Goal: Task Accomplishment & Management: Manage account settings

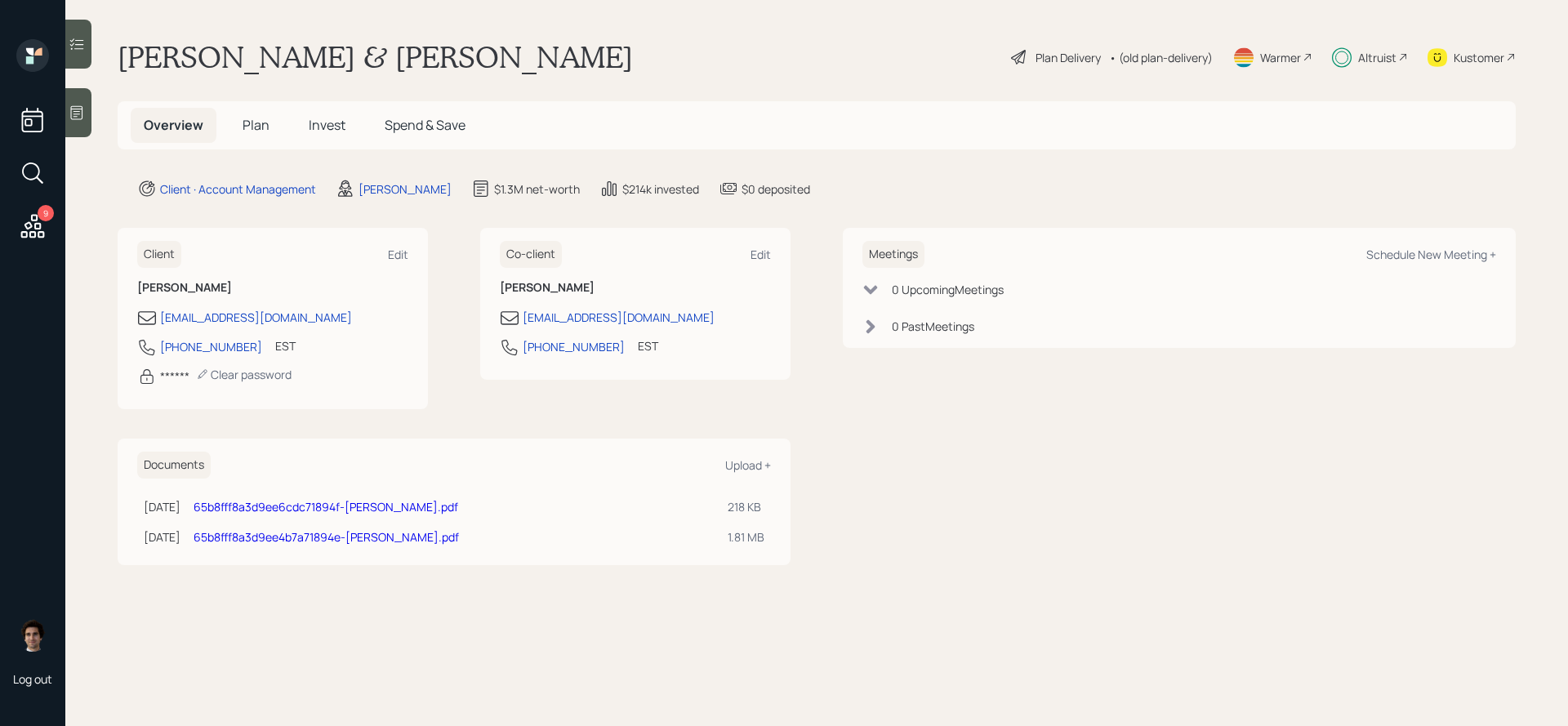
click at [270, 122] on h5 "Plan" at bounding box center [256, 126] width 53 height 35
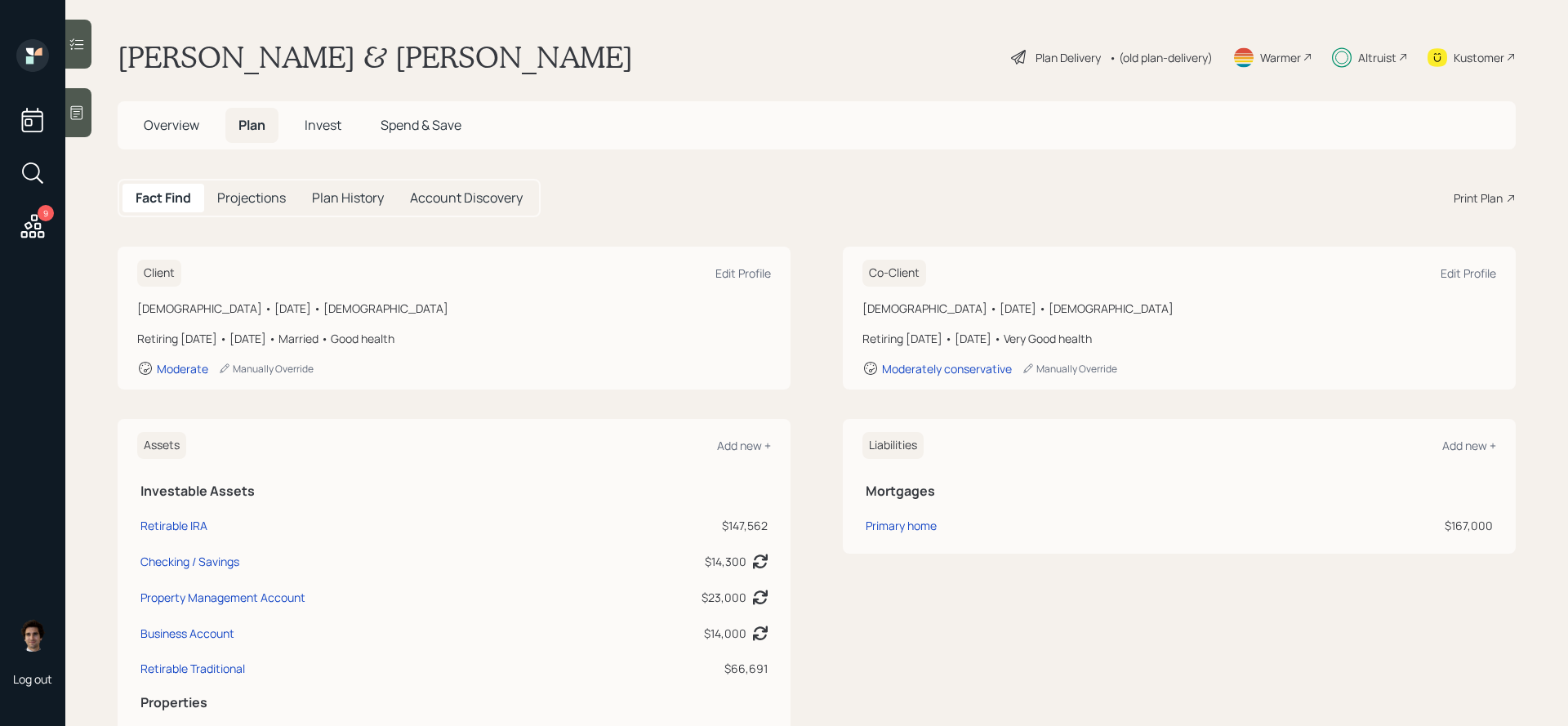
click at [1354, 52] on div "Altruist" at bounding box center [1370, 57] width 76 height 36
click at [152, 134] on span "Overview" at bounding box center [171, 125] width 55 height 18
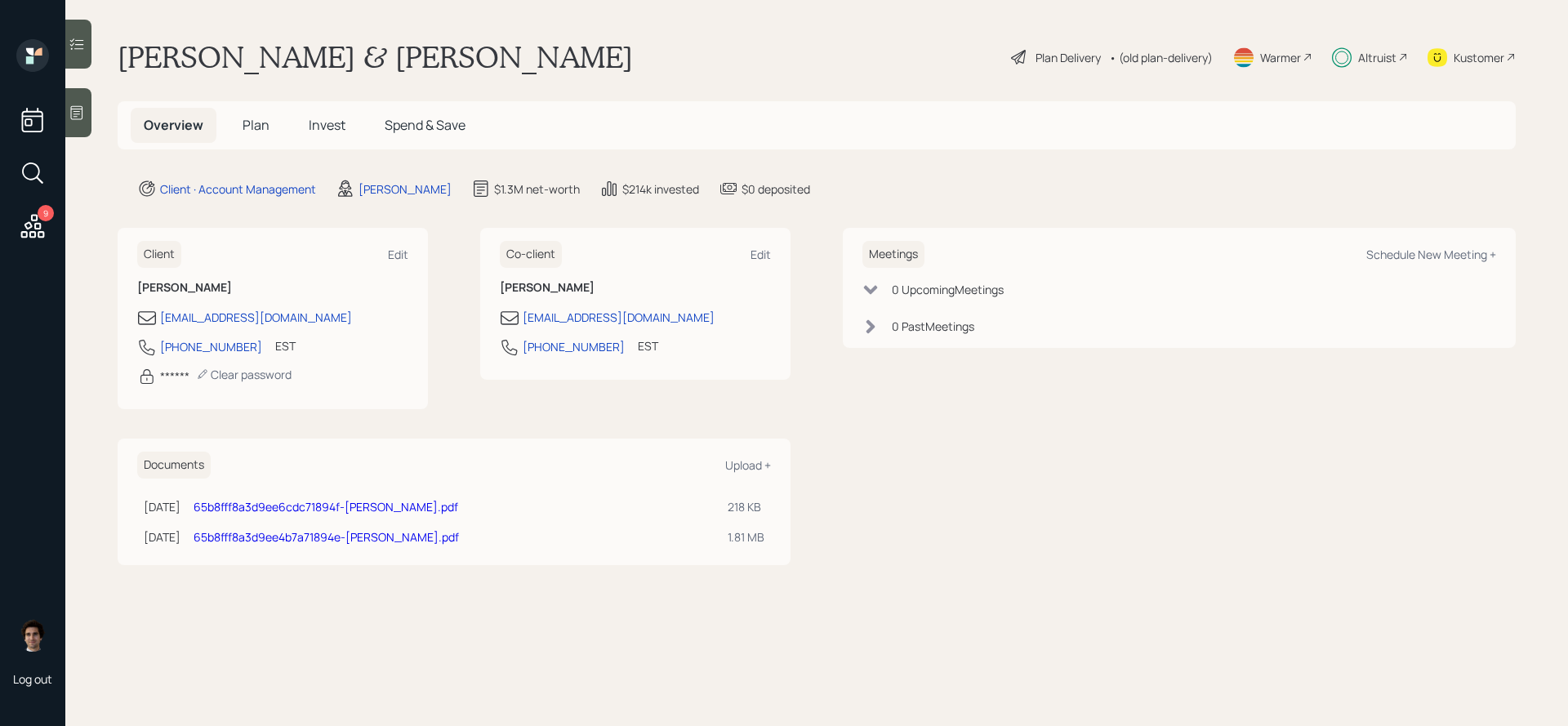
click at [431, 116] on span "Spend & Save" at bounding box center [425, 125] width 81 height 18
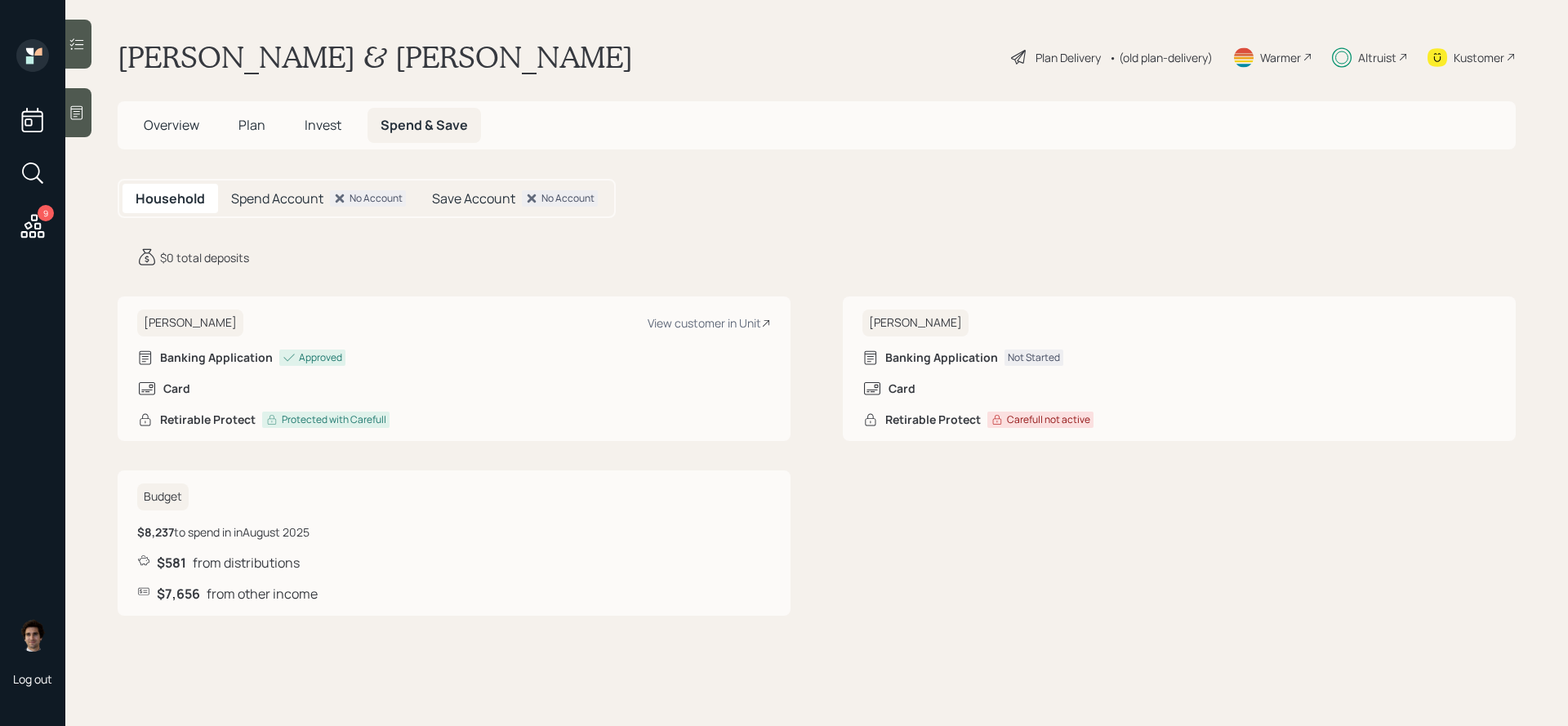
click at [250, 129] on span "Plan" at bounding box center [252, 125] width 27 height 18
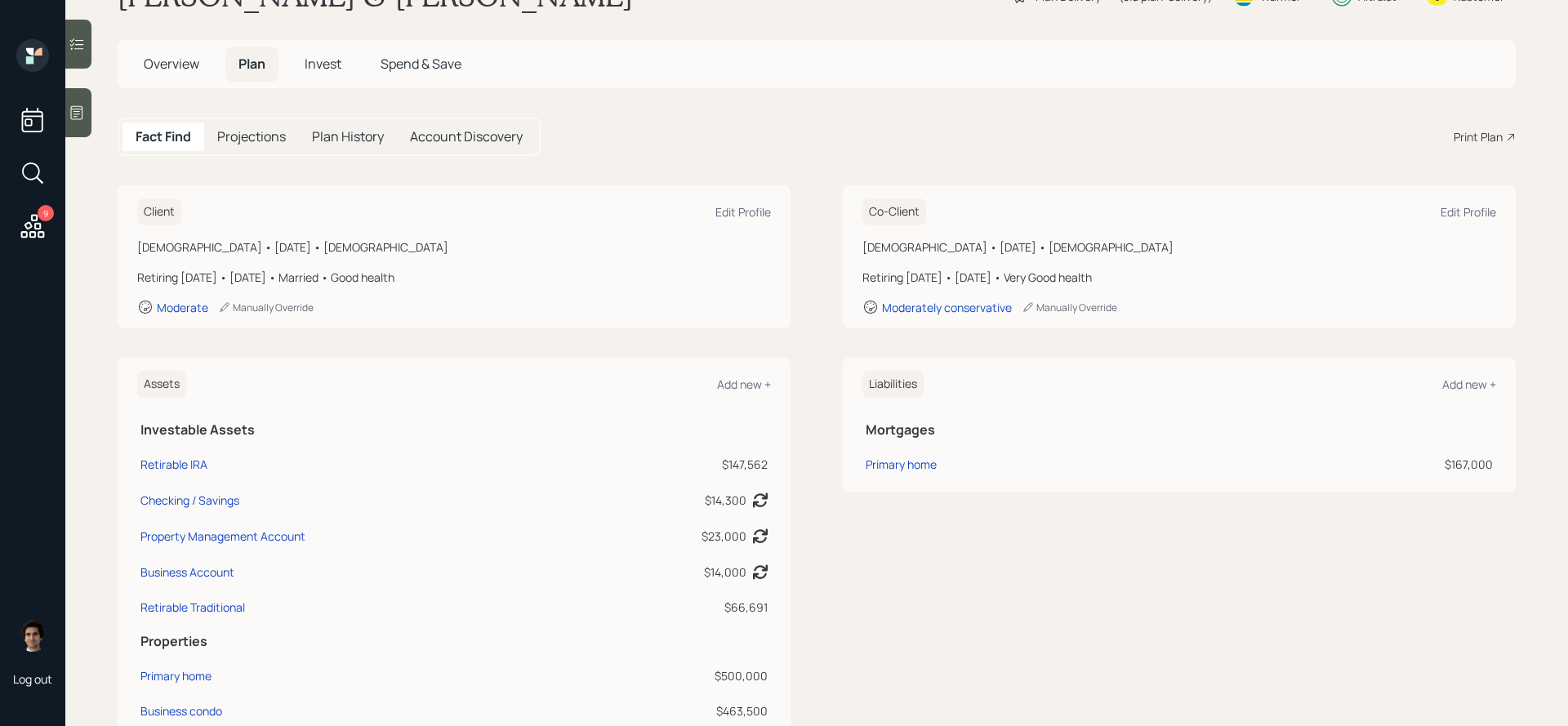
scroll to position [143, 0]
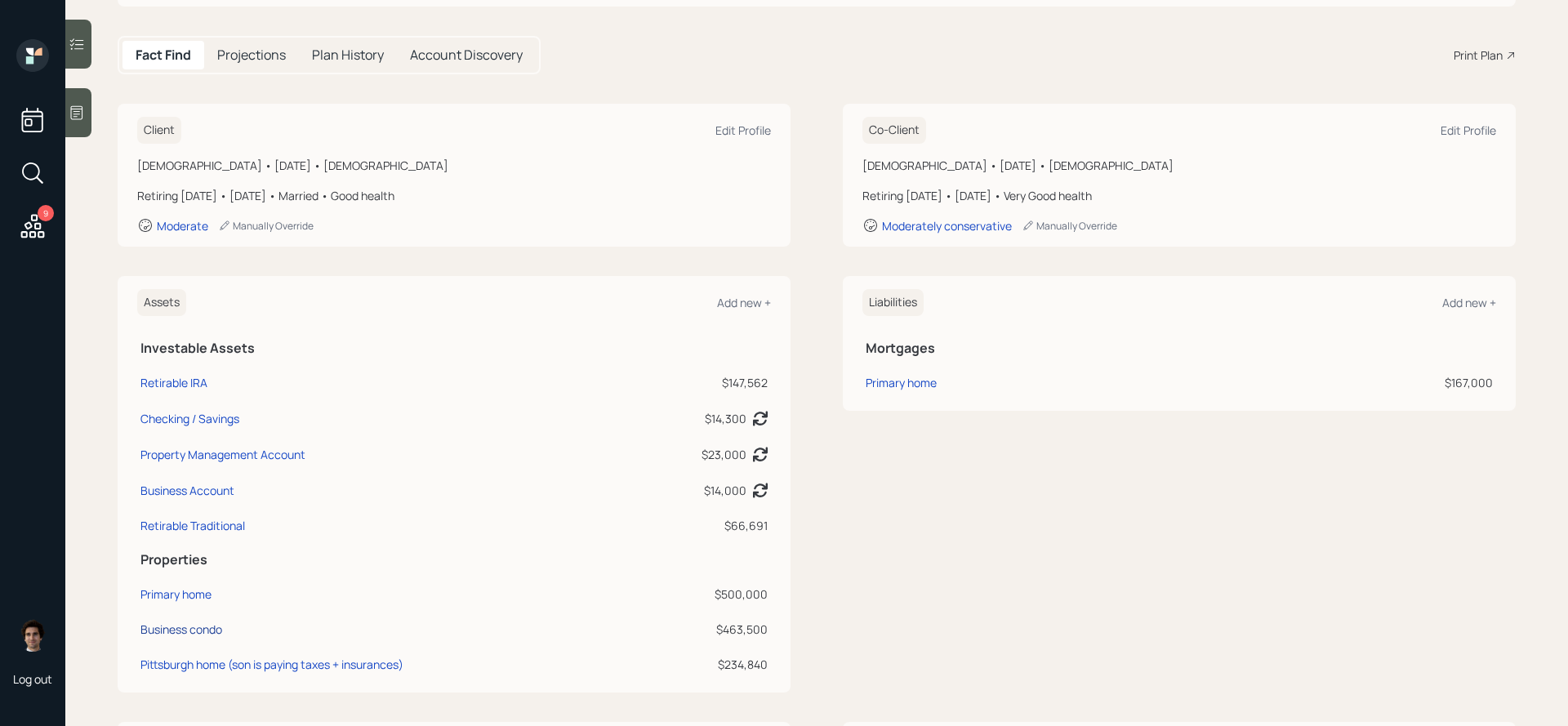
click at [186, 633] on div "Business condo" at bounding box center [181, 629] width 82 height 17
select select "rental_property"
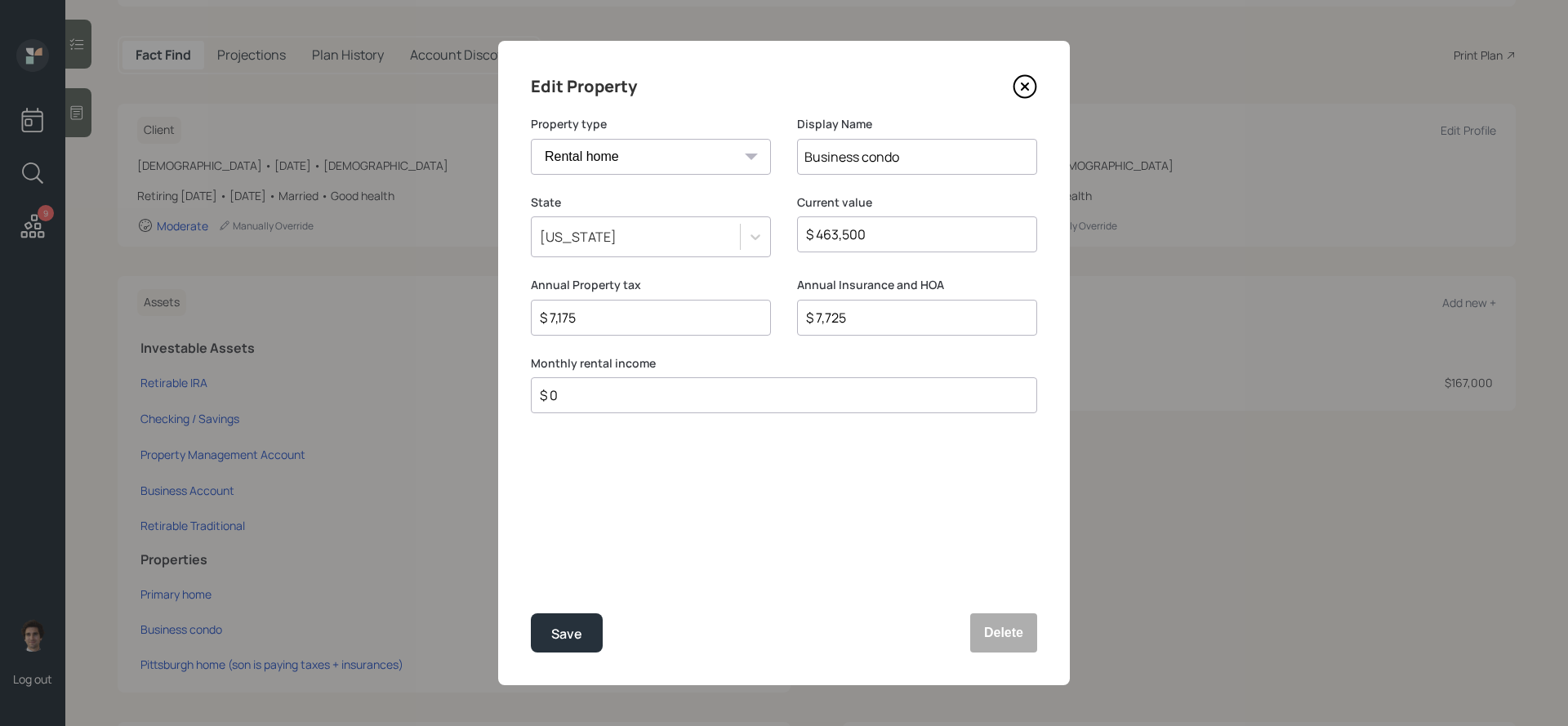
click at [1026, 97] on icon at bounding box center [1024, 86] width 24 height 24
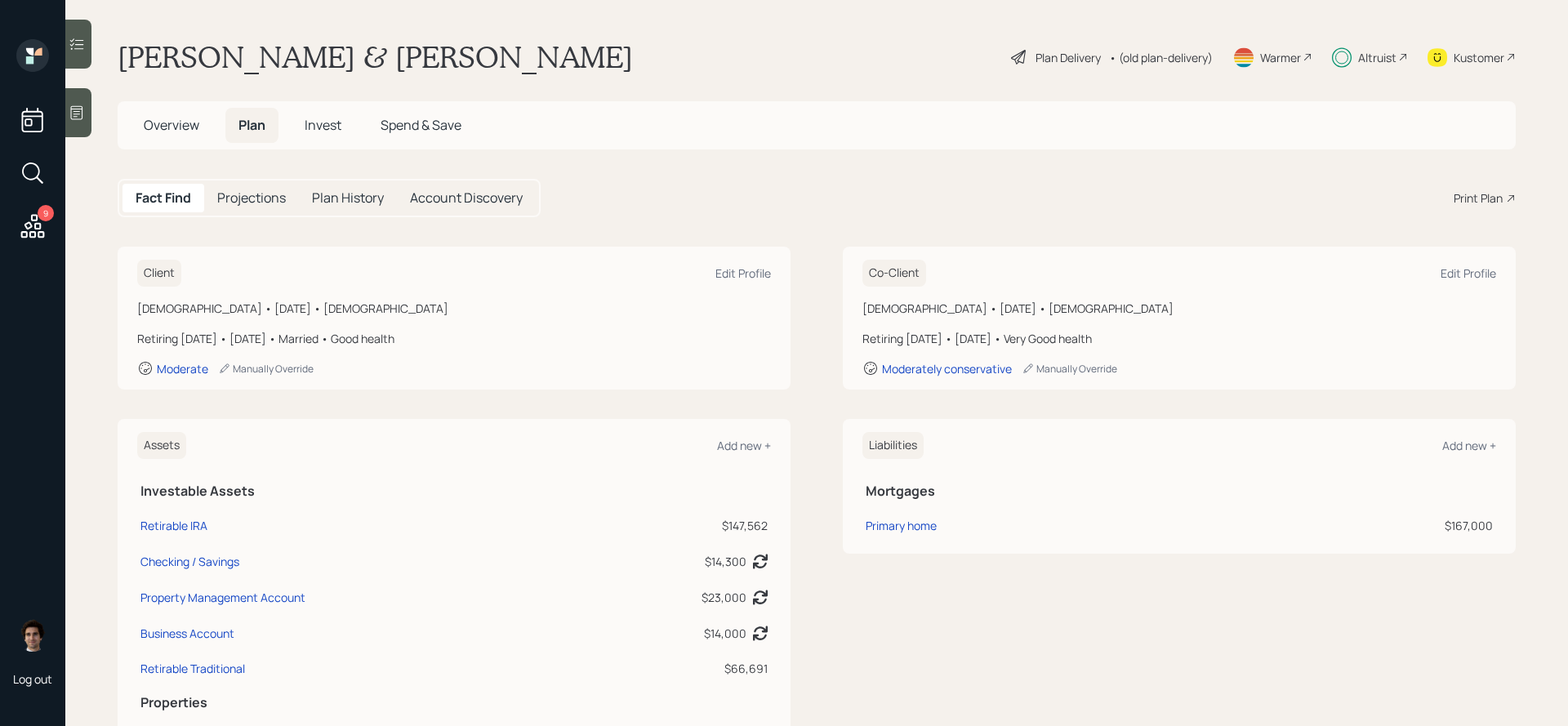
click at [1036, 29] on main "[PERSON_NAME] & [PERSON_NAME] Plan Delivery • (old plan-delivery) Warmer Altrui…" at bounding box center [816, 363] width 1502 height 726
click at [1036, 63] on div "Plan Delivery" at bounding box center [1069, 58] width 66 height 17
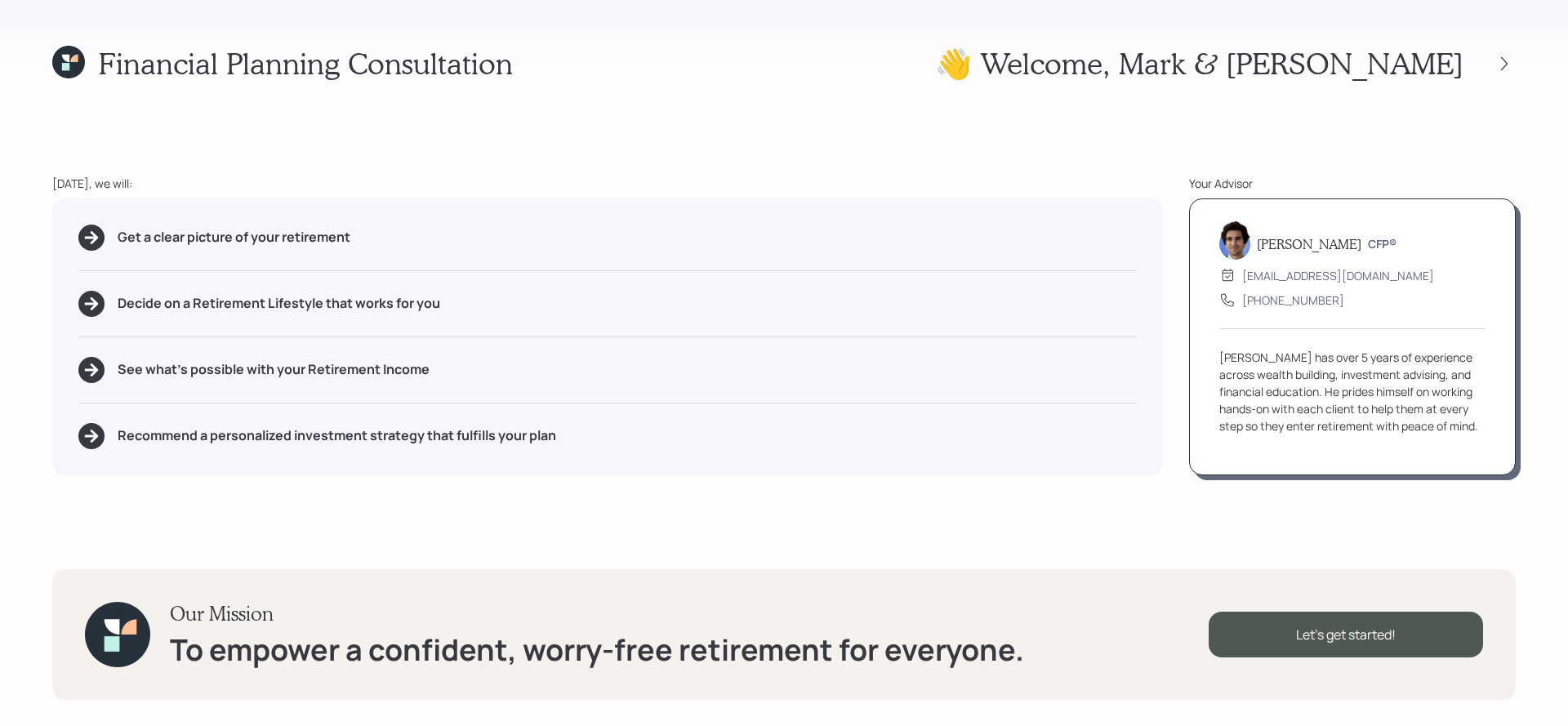
click at [1490, 65] on div at bounding box center [1490, 64] width 52 height 23
click at [1501, 65] on icon at bounding box center [1503, 63] width 16 height 16
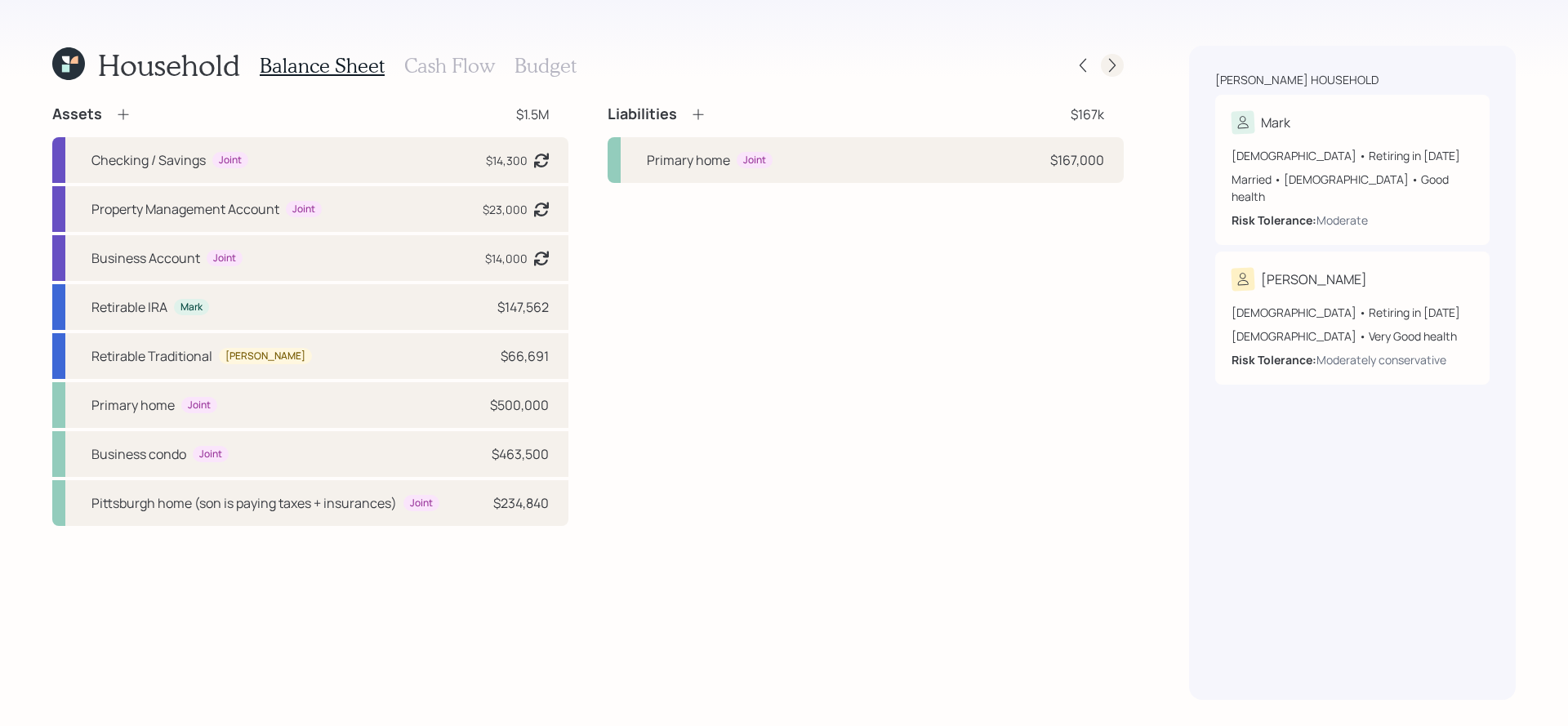
click at [1111, 66] on icon at bounding box center [1112, 65] width 16 height 16
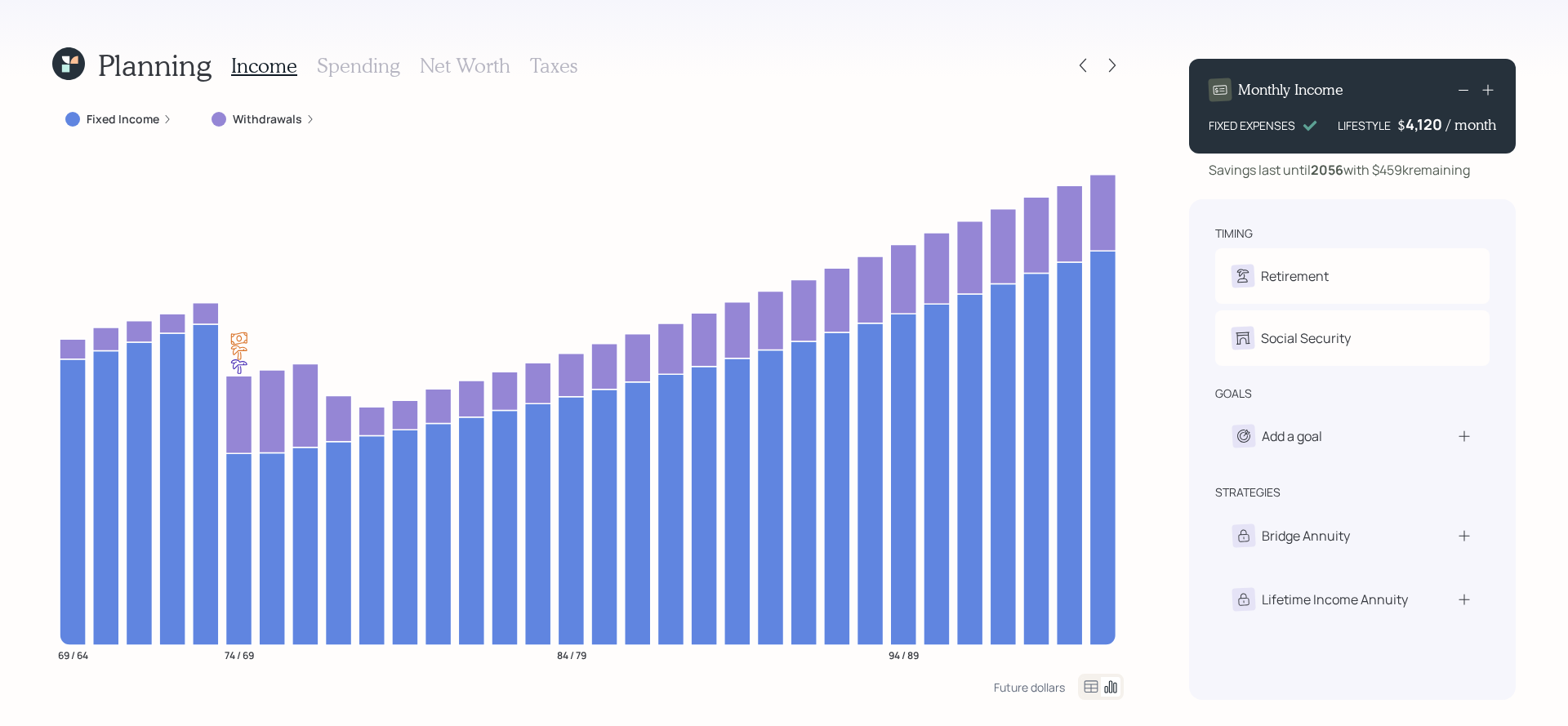
click at [269, 116] on label "Withdrawals" at bounding box center [268, 119] width 70 height 16
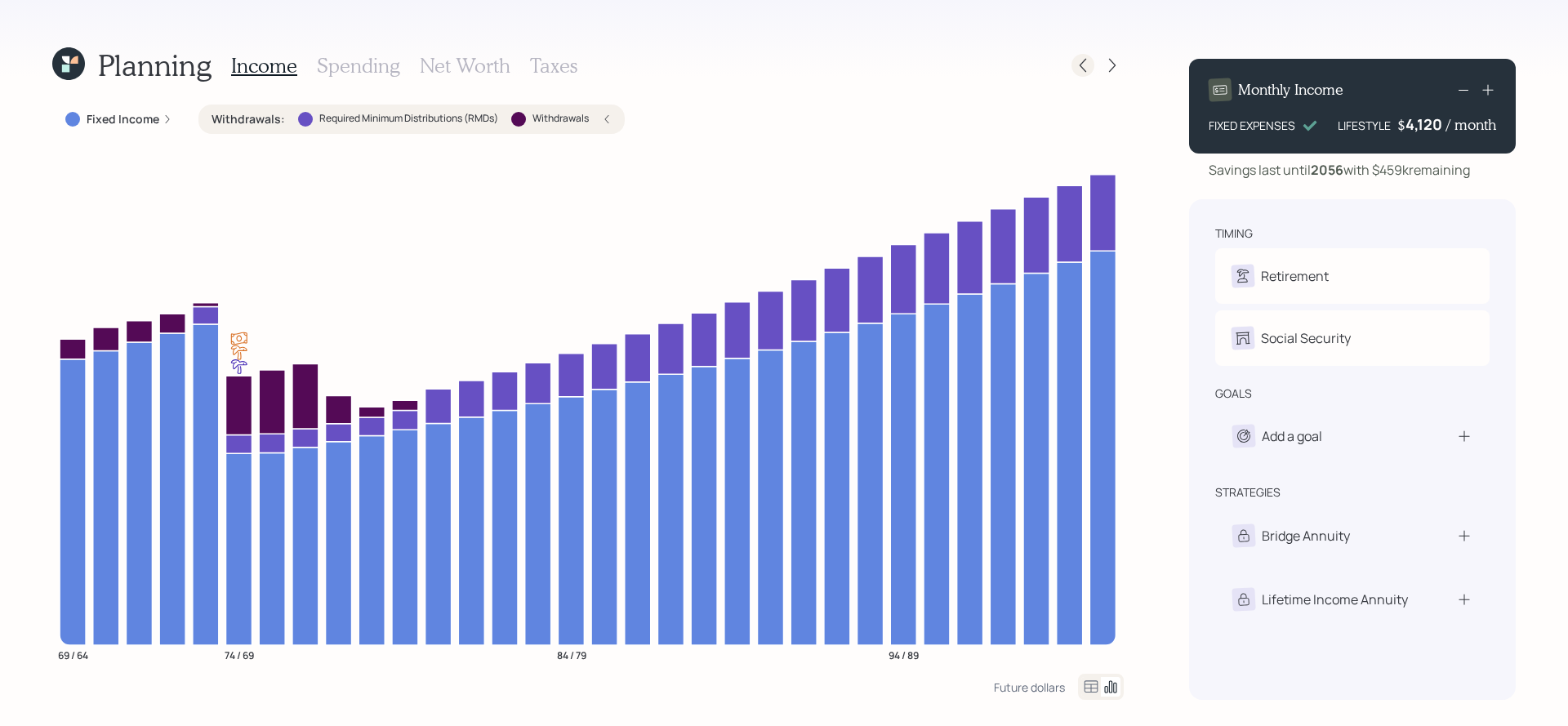
click at [1073, 68] on div at bounding box center [1083, 66] width 23 height 23
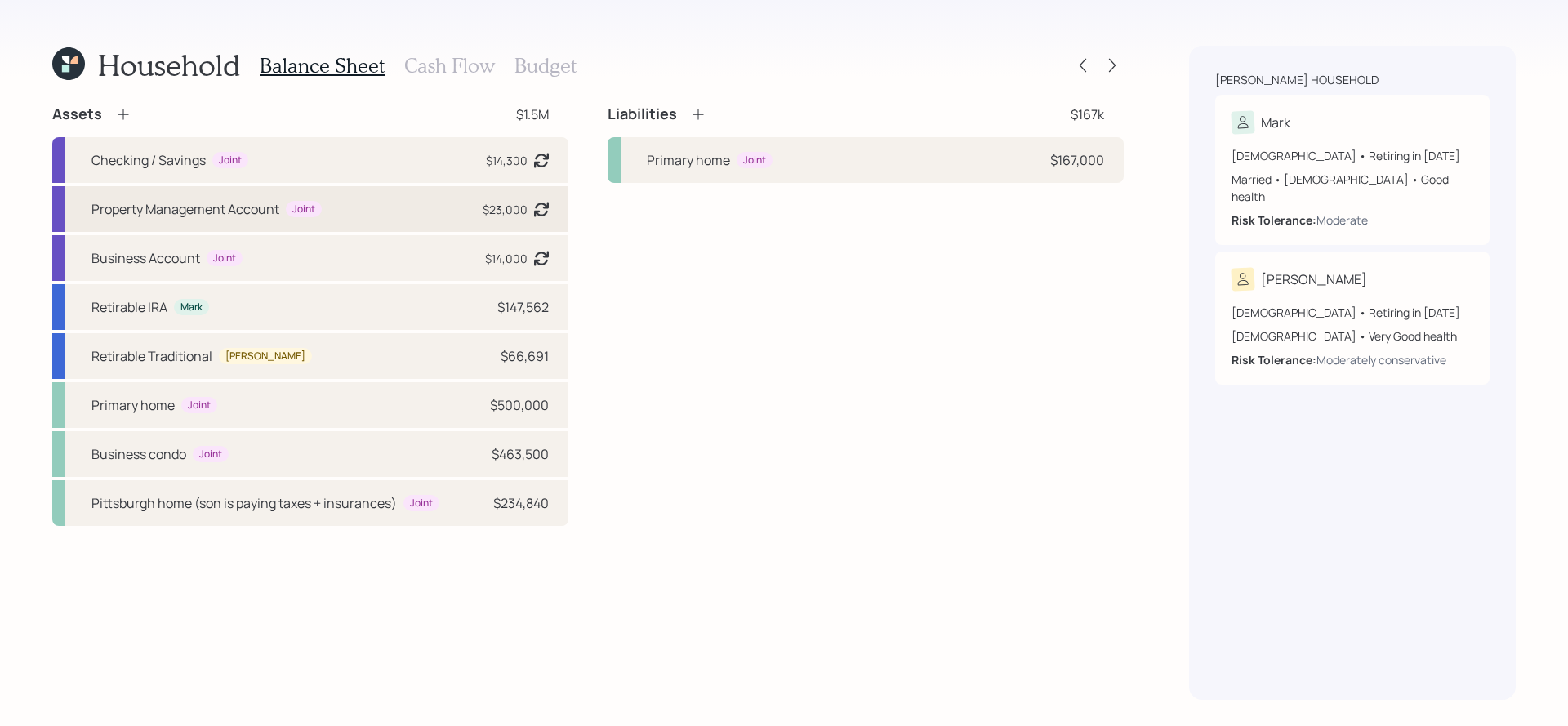
click at [375, 212] on div "Property Management Account Joint $23,000 Asset balance last updated on [DATE].…" at bounding box center [310, 209] width 516 height 45
select select "cash"
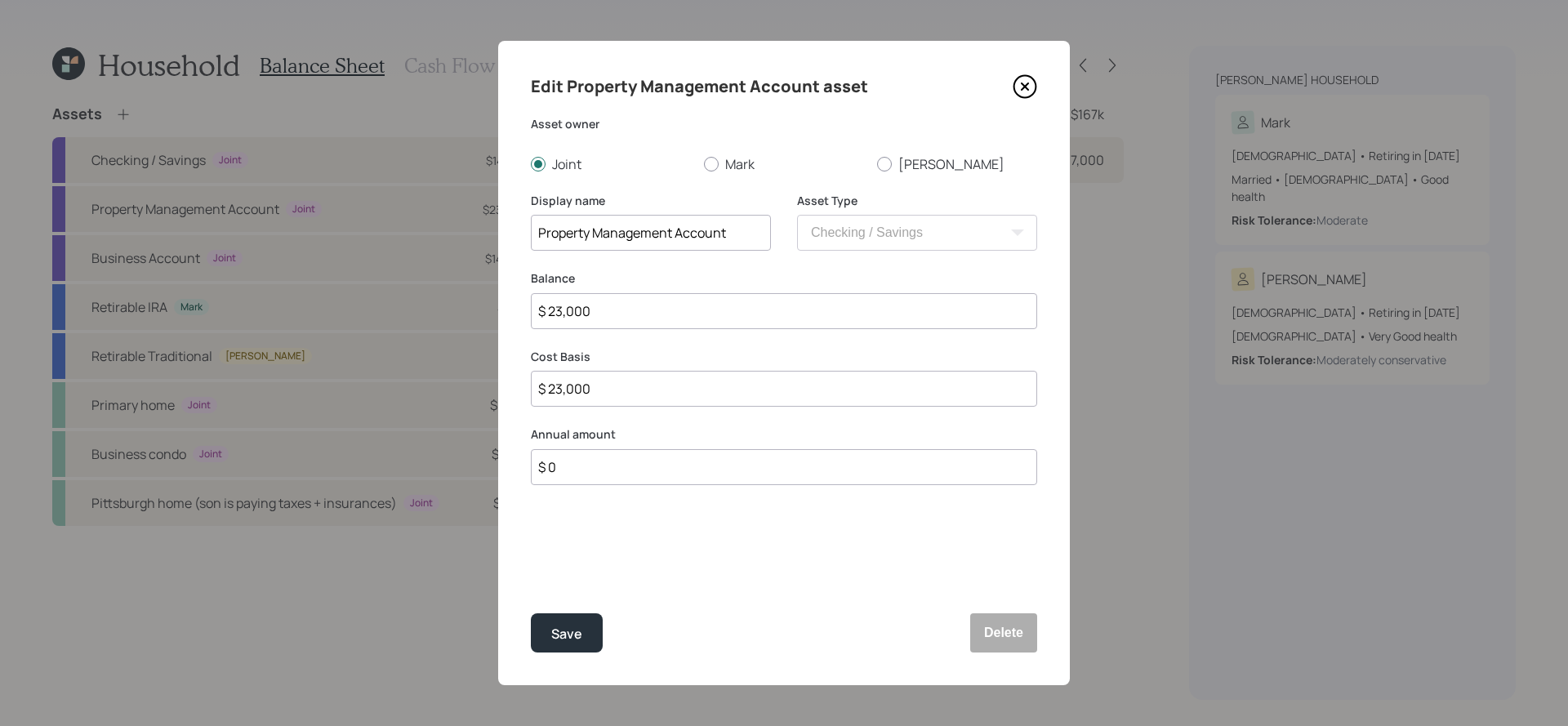
click at [1034, 87] on icon at bounding box center [1024, 86] width 24 height 24
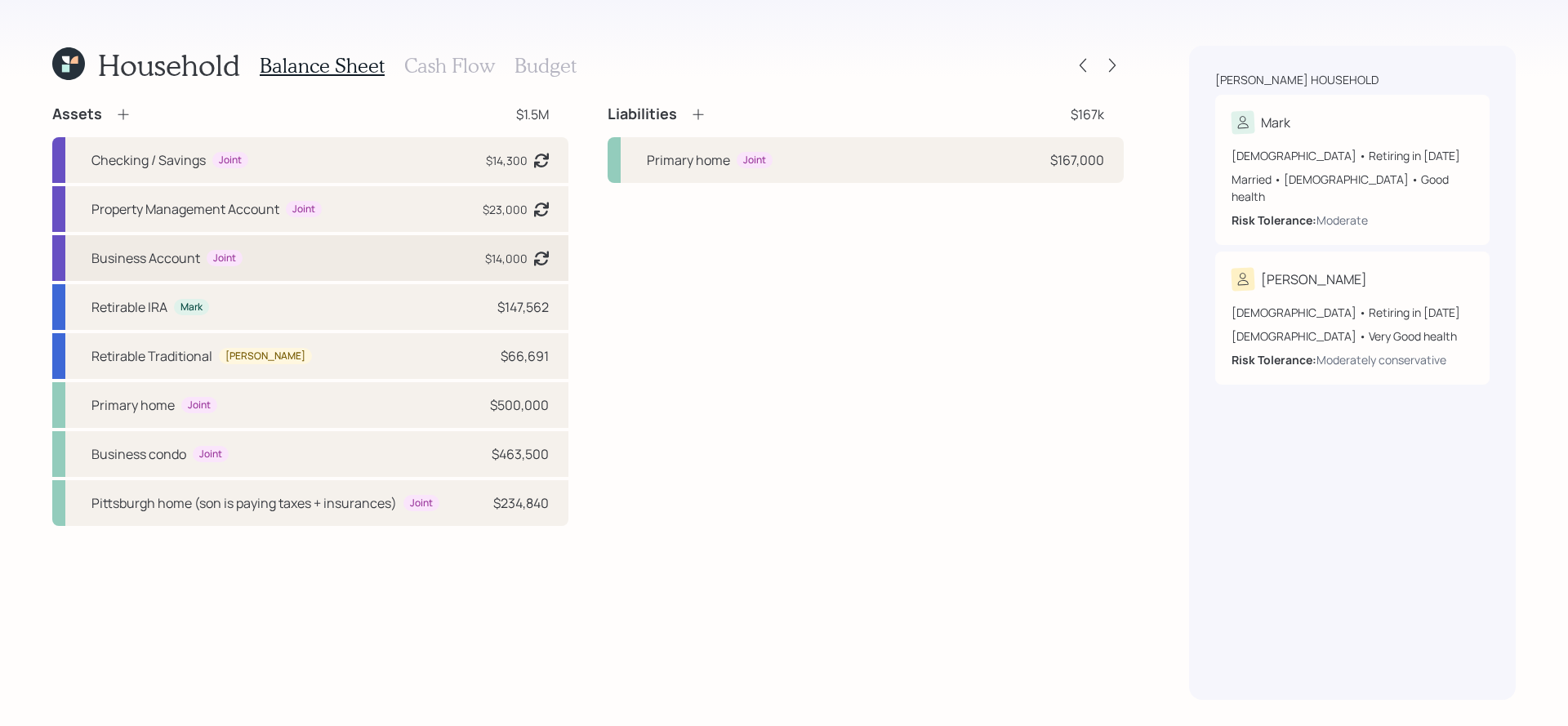
click at [423, 256] on div "Business Account Joint $14,000 Asset balance last updated on [DATE]. Last year …" at bounding box center [310, 257] width 516 height 45
select select "cash"
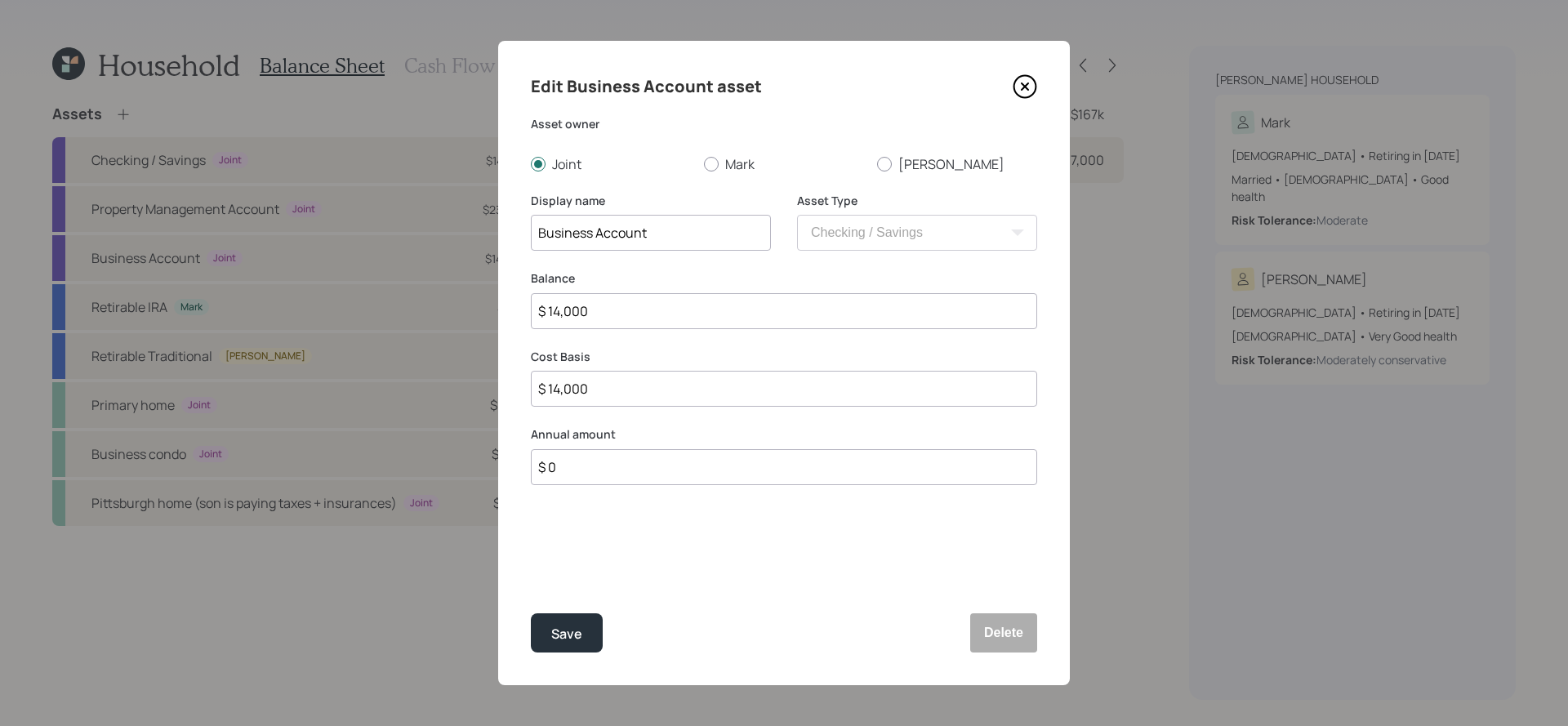
click at [1019, 73] on div "Edit Business Account asset Asset owner Joint [PERSON_NAME] [PERSON_NAME] Displ…" at bounding box center [784, 363] width 572 height 645
click at [1019, 75] on icon at bounding box center [1024, 86] width 24 height 24
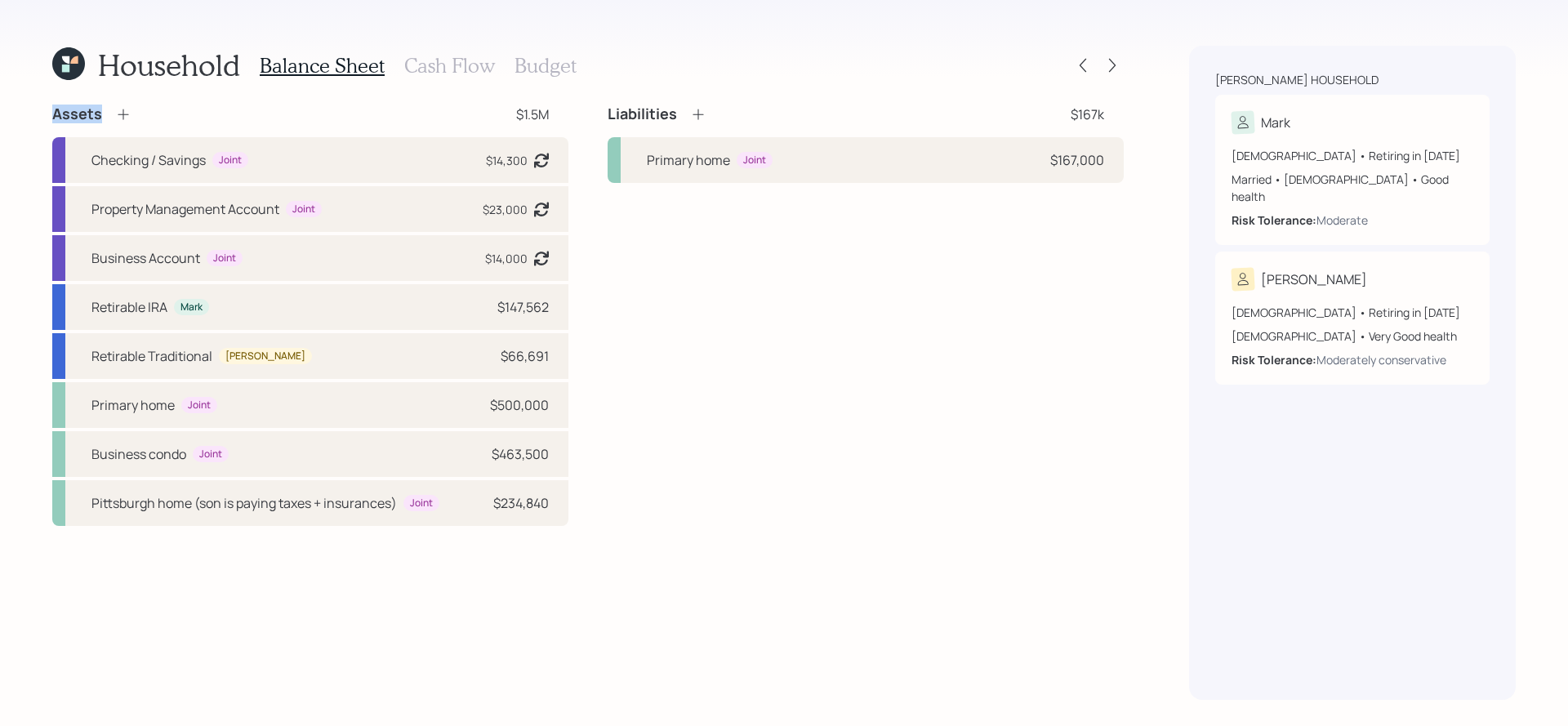
click at [1019, 75] on div "Household Balance Sheet Cash Flow Budget" at bounding box center [587, 65] width 1071 height 40
click at [701, 331] on div "Liabilities $167k Primary home Joint $167,000" at bounding box center [866, 315] width 516 height 421
click at [230, 456] on div "Business condo Joint $463,500" at bounding box center [310, 453] width 516 height 45
select select "rental_property"
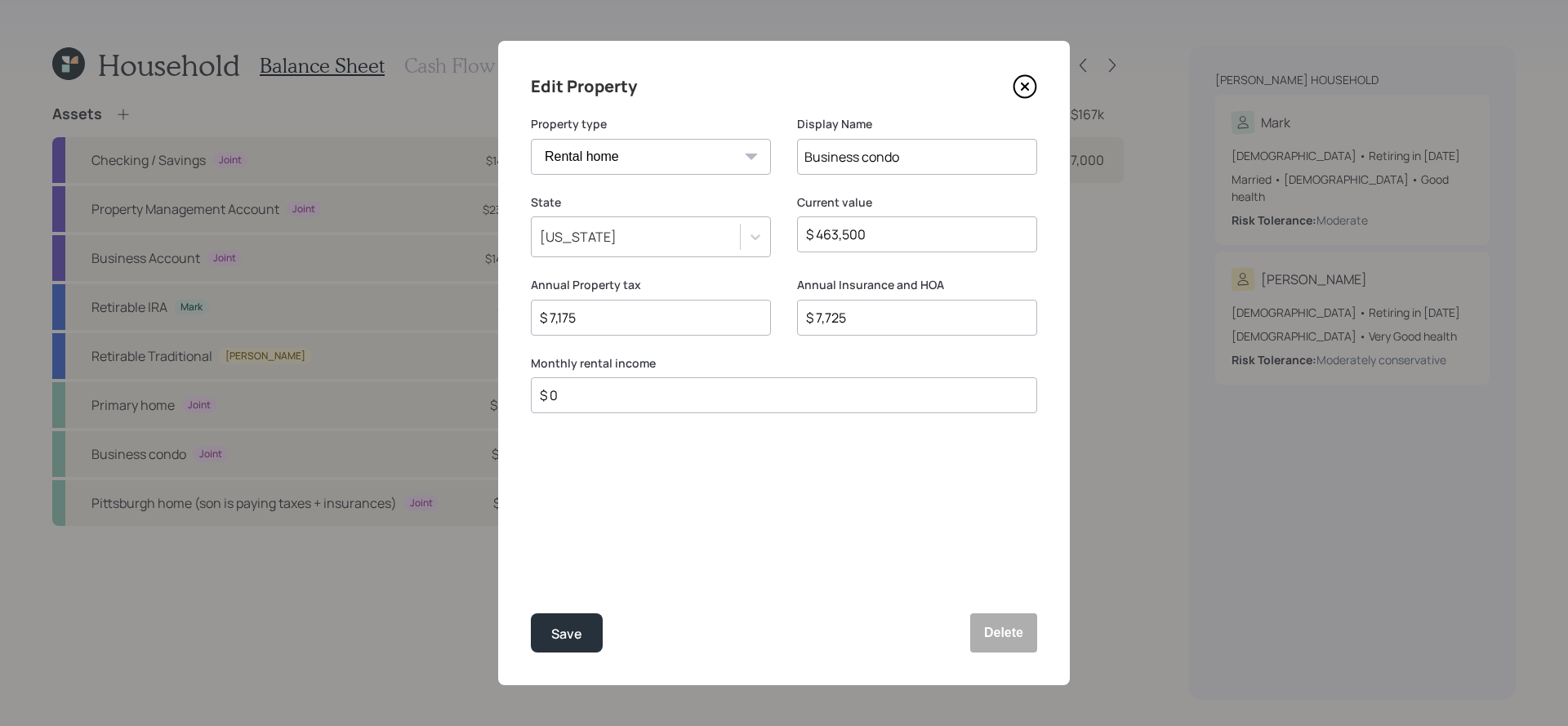
click at [1022, 72] on div "Edit Property Property type Vacation home Rental home Display Name Business con…" at bounding box center [784, 363] width 572 height 645
click at [1022, 76] on icon at bounding box center [1025, 87] width 22 height 22
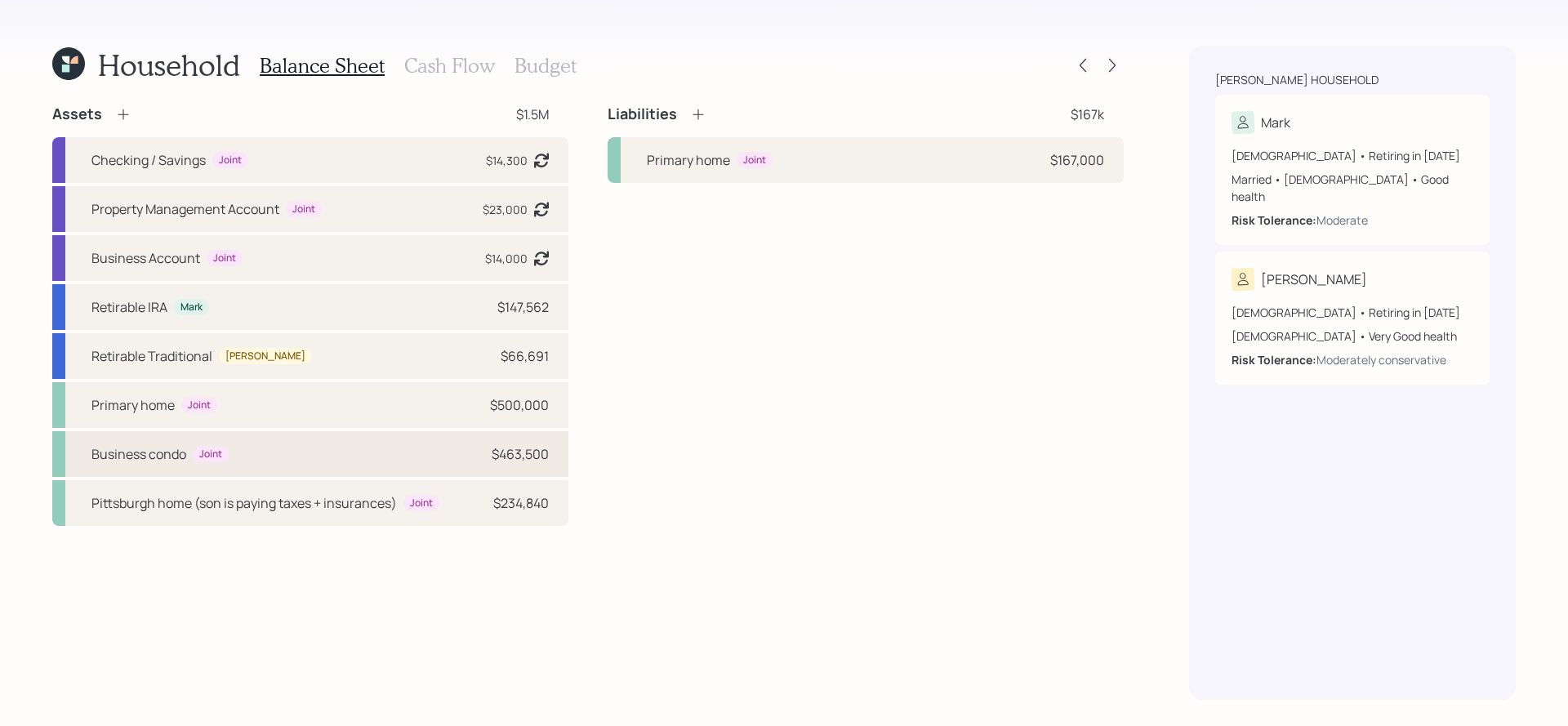
click at [337, 455] on div "Business condo Joint $463,500" at bounding box center [310, 453] width 516 height 45
select select "rental_property"
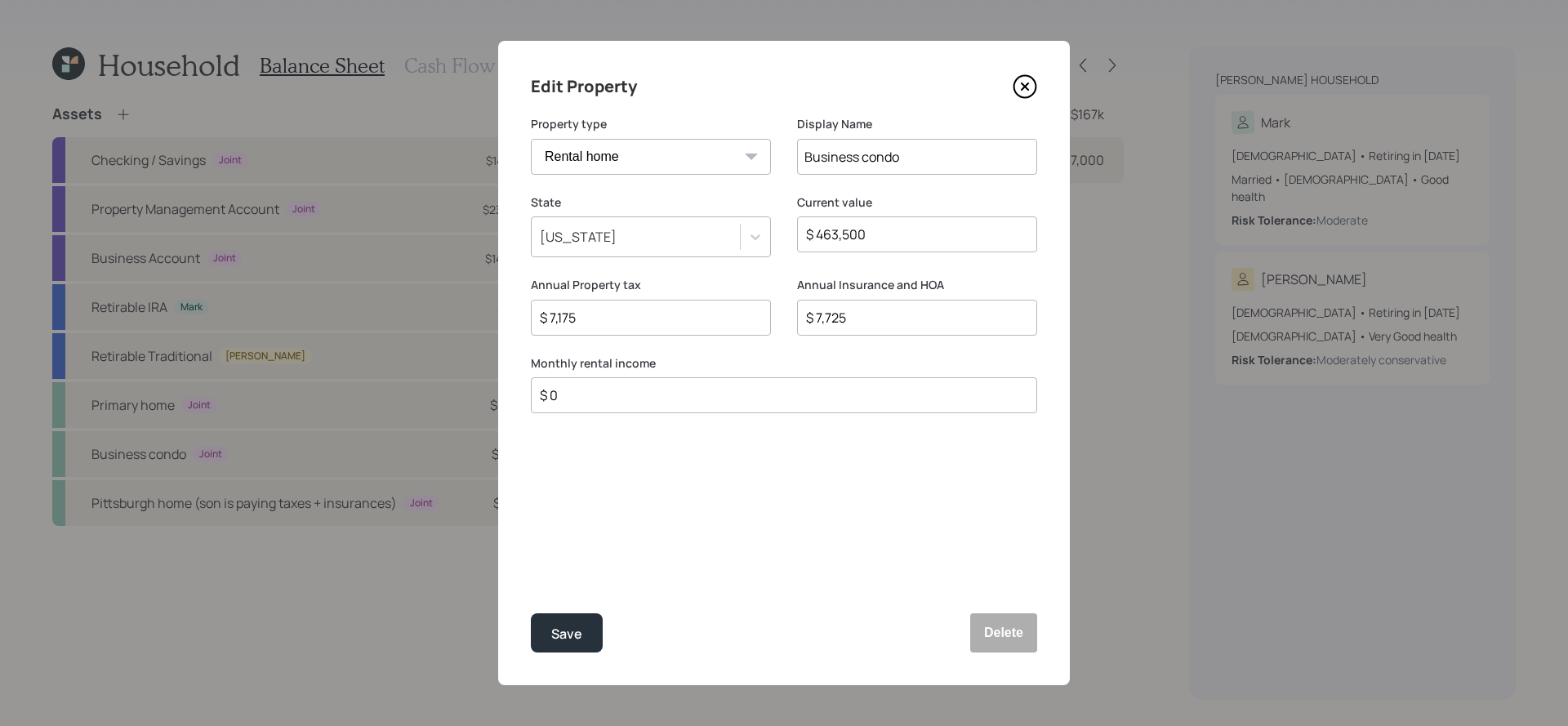
drag, startPoint x: 641, startPoint y: 399, endPoint x: 460, endPoint y: 388, distance: 181.3
click at [460, 388] on div "Edit Property Property type Vacation home Rental home Display Name Business con…" at bounding box center [784, 363] width 1568 height 726
type input "$ 0"
click at [596, 655] on div "Edit Property Property type Vacation home Rental home Display Name Business con…" at bounding box center [784, 363] width 572 height 645
click at [593, 650] on button "Save" at bounding box center [566, 633] width 71 height 40
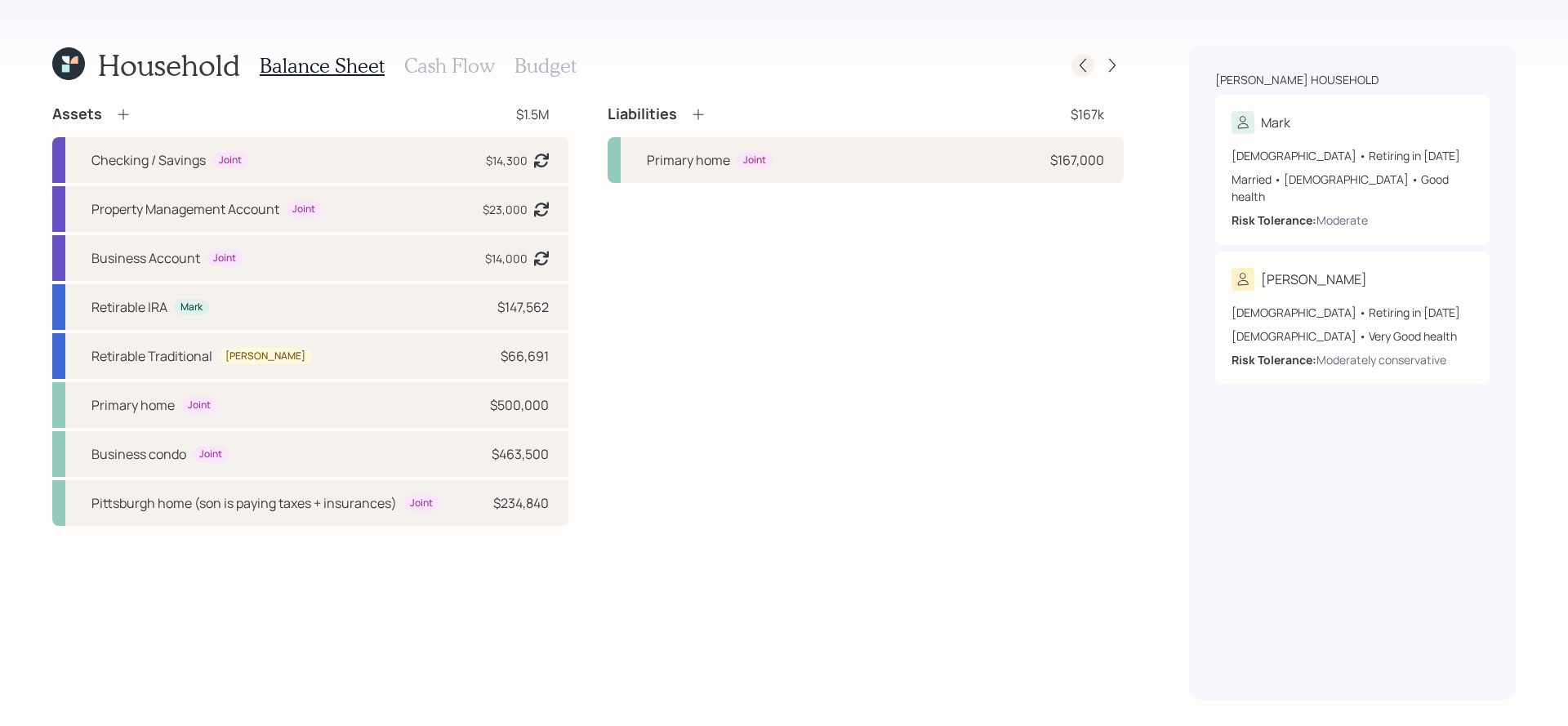
click at [1086, 72] on icon at bounding box center [1082, 65] width 16 height 16
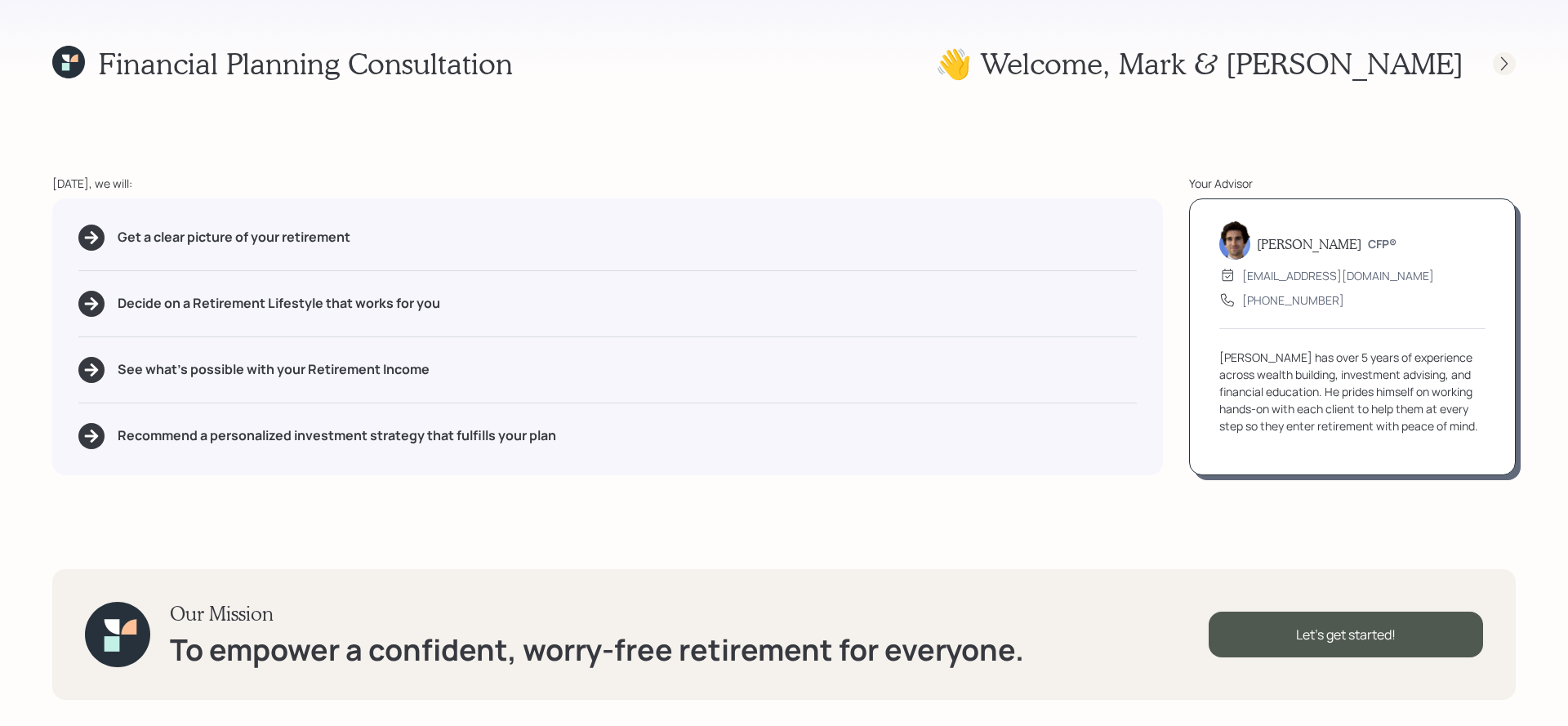
click at [1506, 60] on icon at bounding box center [1503, 63] width 16 height 16
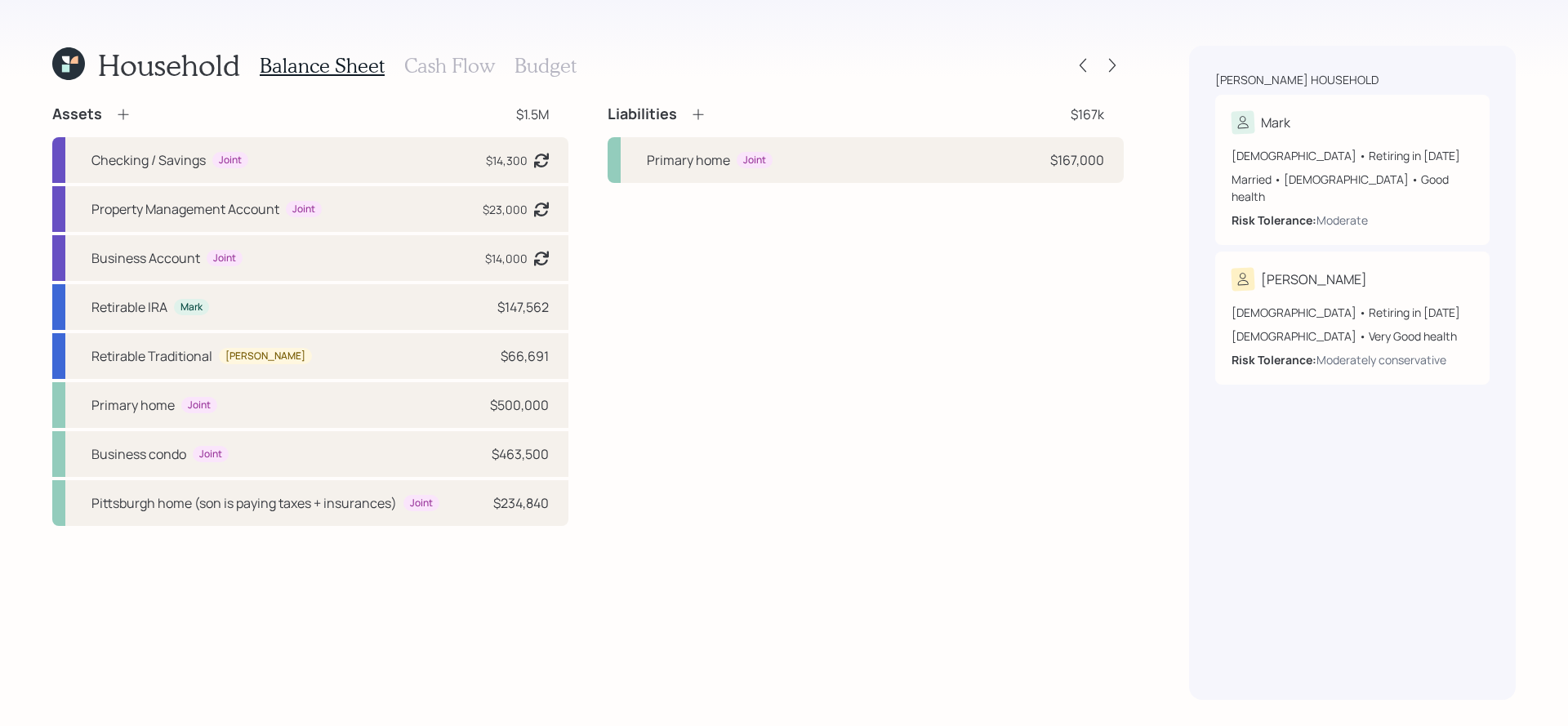
click at [470, 75] on h3 "Cash Flow" at bounding box center [449, 66] width 91 height 24
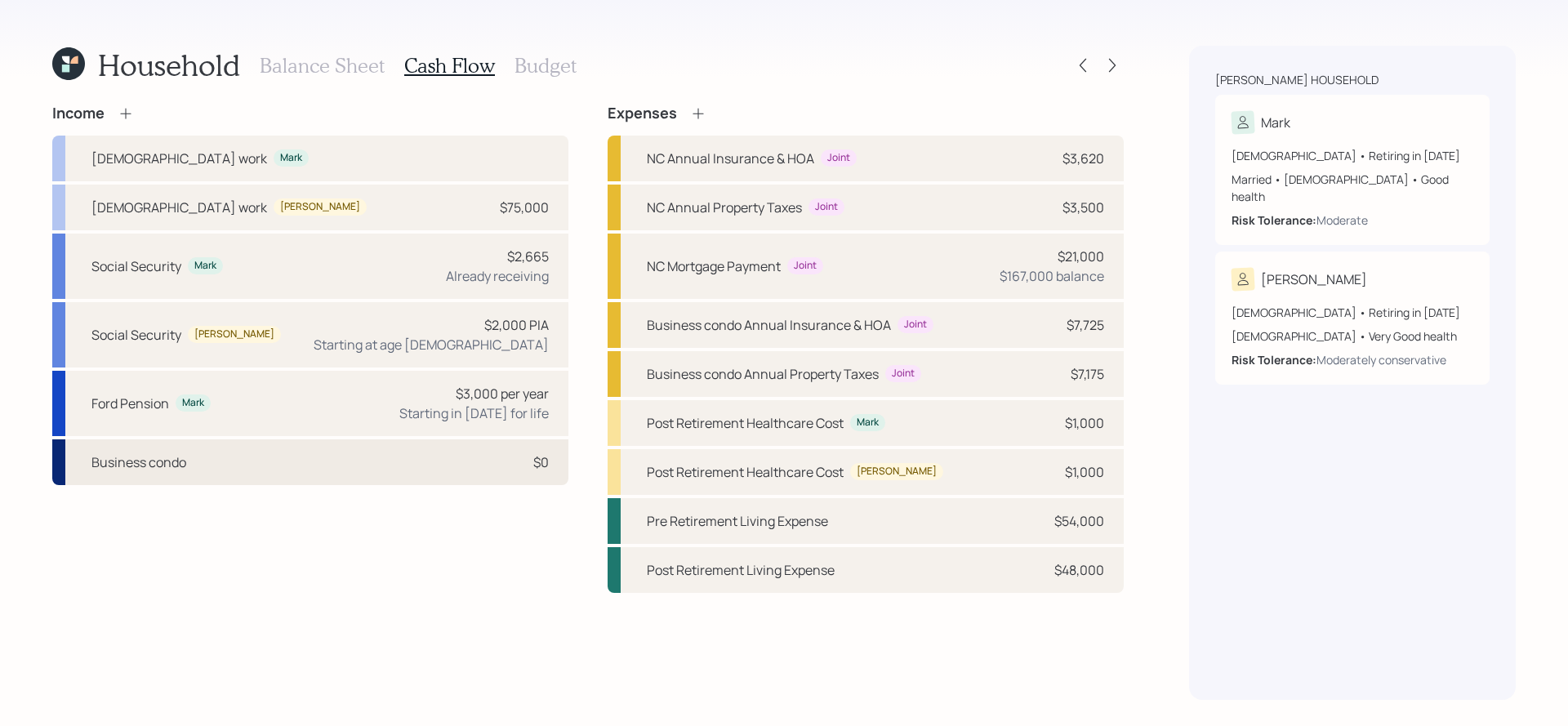
click at [283, 450] on div "Business condo $0" at bounding box center [310, 462] width 516 height 45
select select "rental_property"
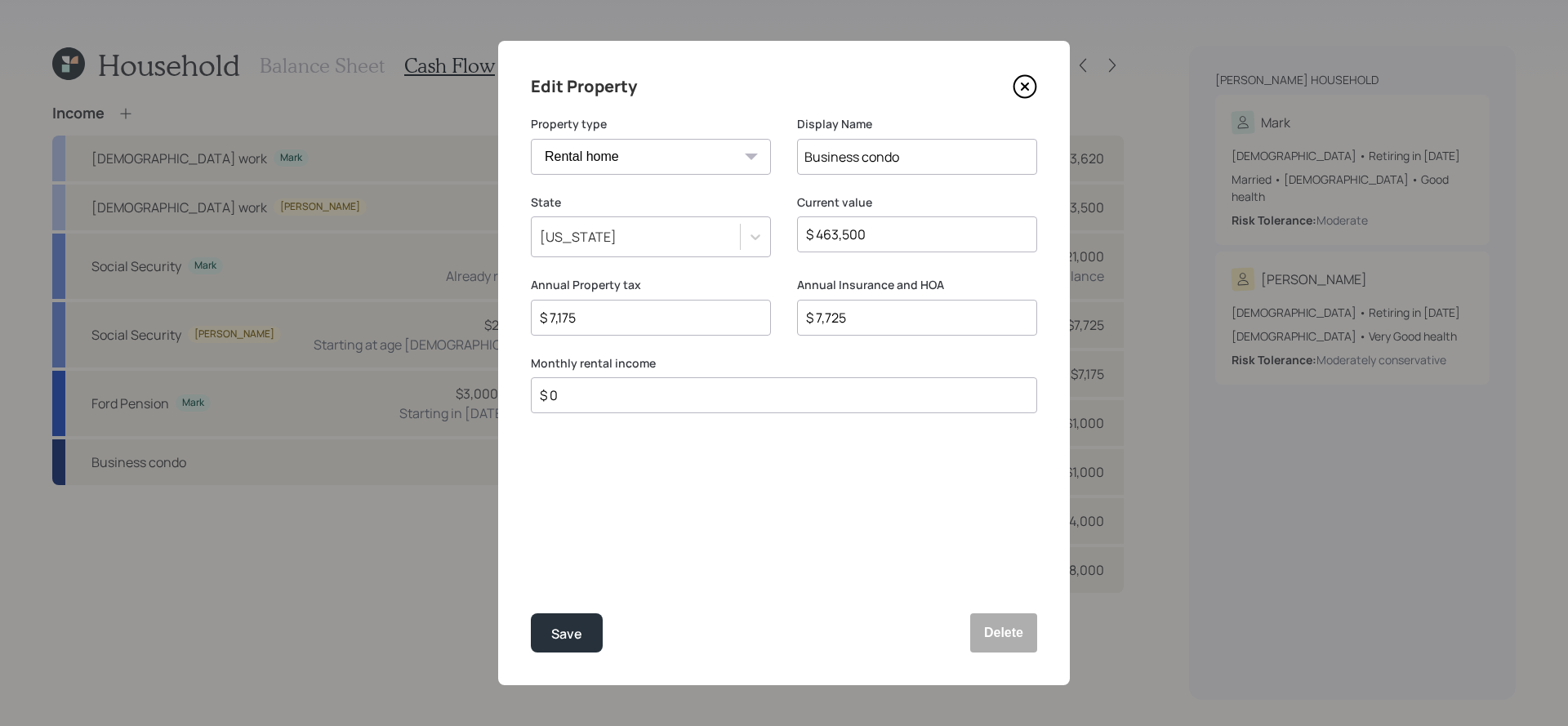
click at [1027, 101] on div "Edit Property Property type Vacation home Rental home Display Name Business con…" at bounding box center [784, 363] width 572 height 645
click at [1027, 83] on icon at bounding box center [1024, 86] width 7 height 7
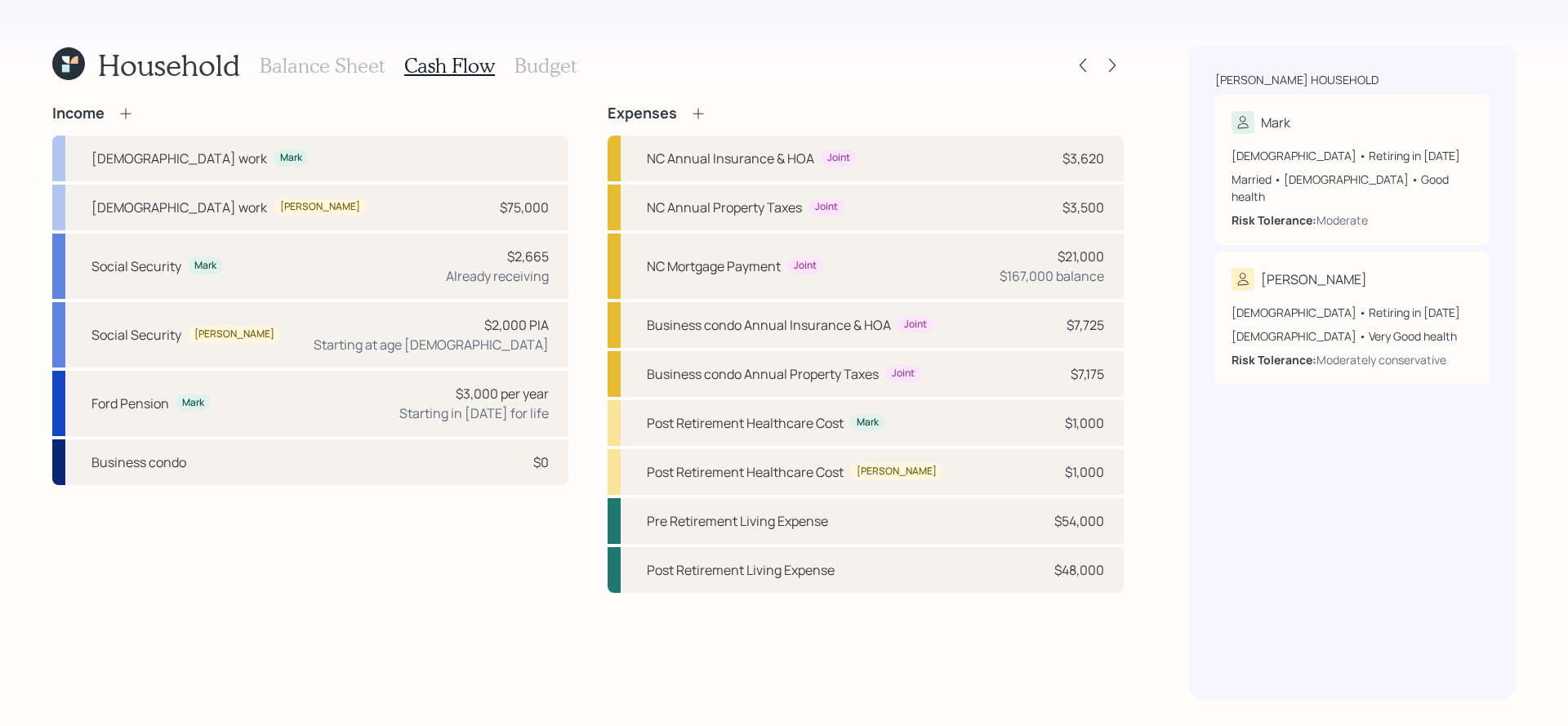
click at [340, 67] on h3 "Balance Sheet" at bounding box center [322, 66] width 125 height 24
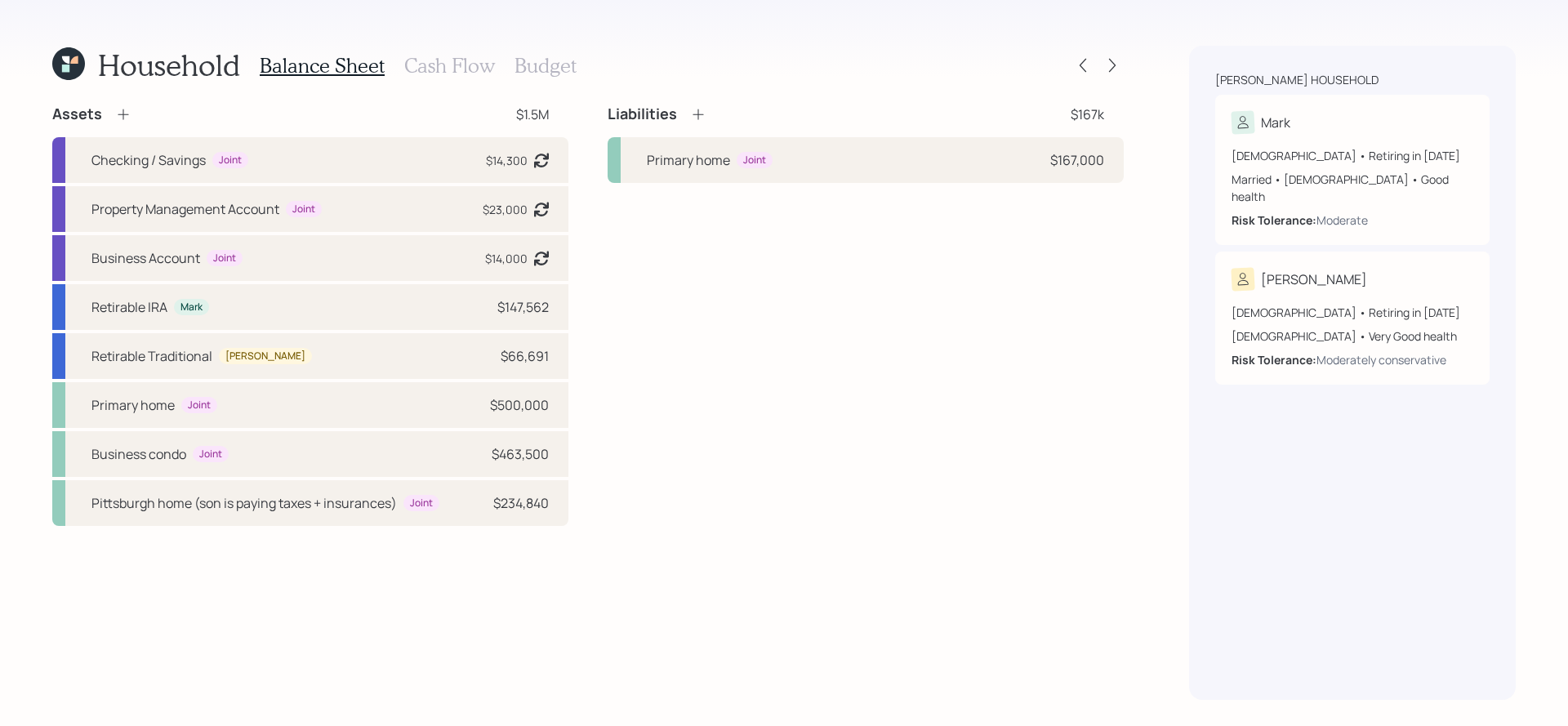
click at [685, 112] on div "Liabilities" at bounding box center [657, 114] width 99 height 19
click at [695, 112] on icon at bounding box center [698, 114] width 16 height 16
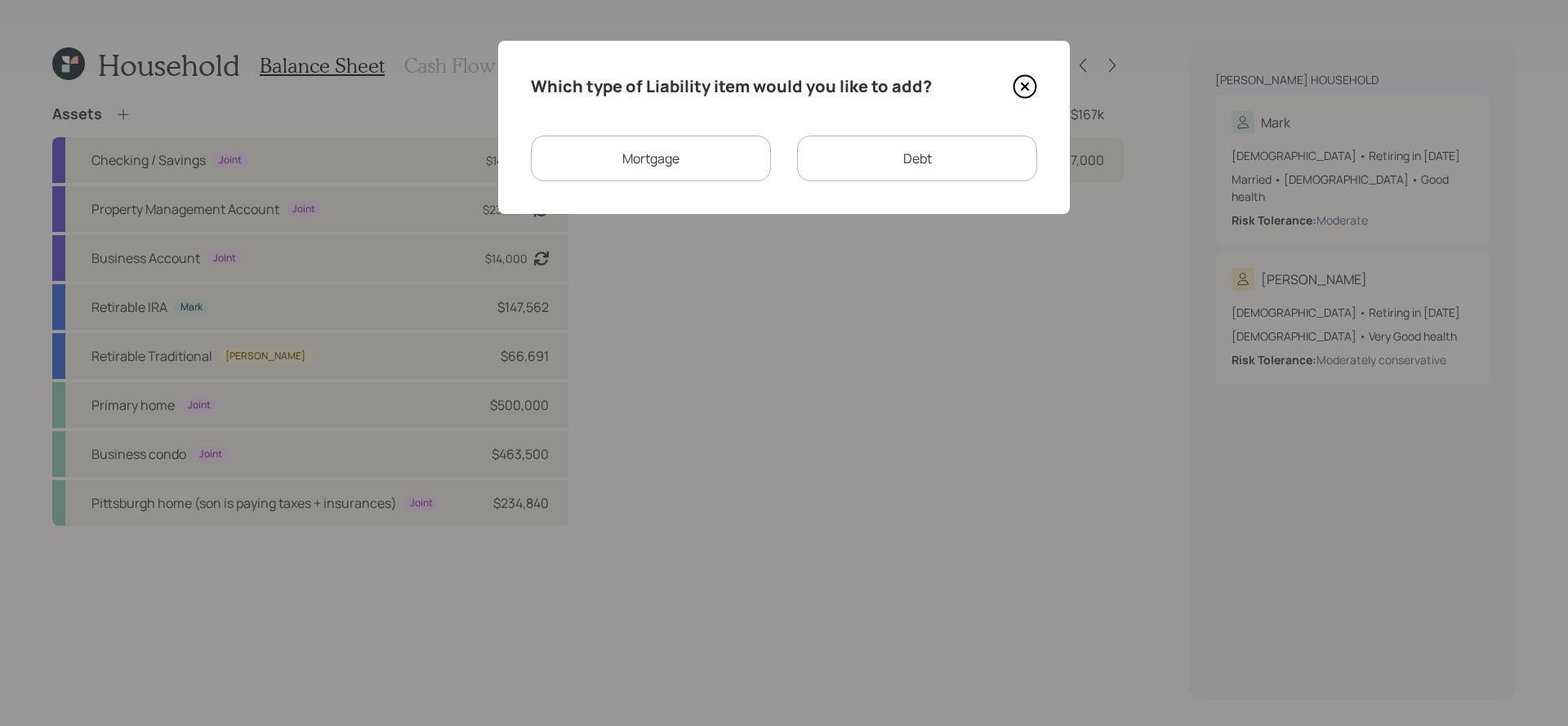
click at [878, 173] on div "Debt" at bounding box center [917, 158] width 240 height 45
select select "credit_card"
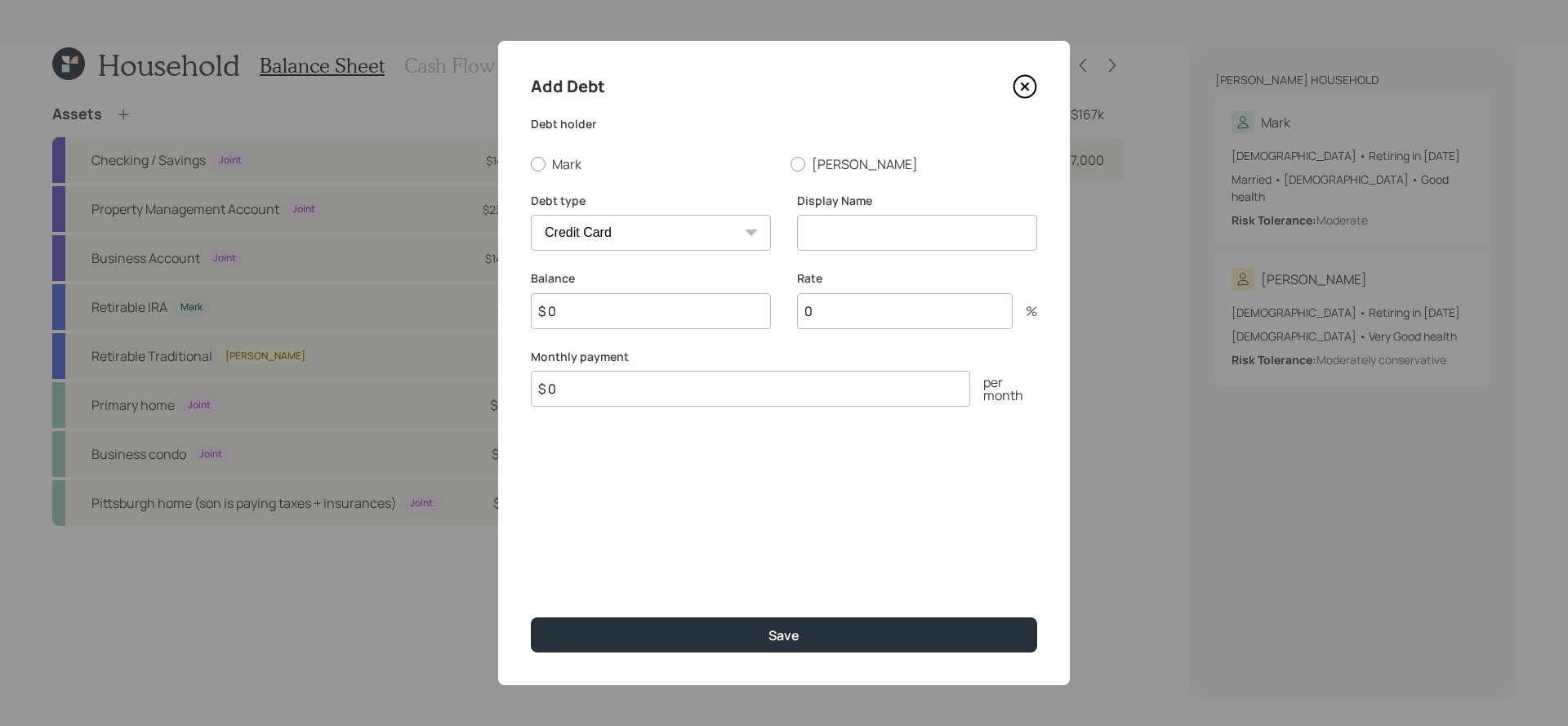
click at [549, 177] on div "Add Debt Debt [PERSON_NAME] [PERSON_NAME] Debt type Car Credit Card Medical Stu…" at bounding box center [784, 363] width 572 height 645
click at [550, 170] on label "Mark" at bounding box center [653, 164] width 246 height 18
click at [530, 164] on input "Mark" at bounding box center [530, 163] width 1 height 1
radio input "true"
click at [603, 227] on select "Car Credit Card Medical Student Other" at bounding box center [650, 232] width 240 height 36
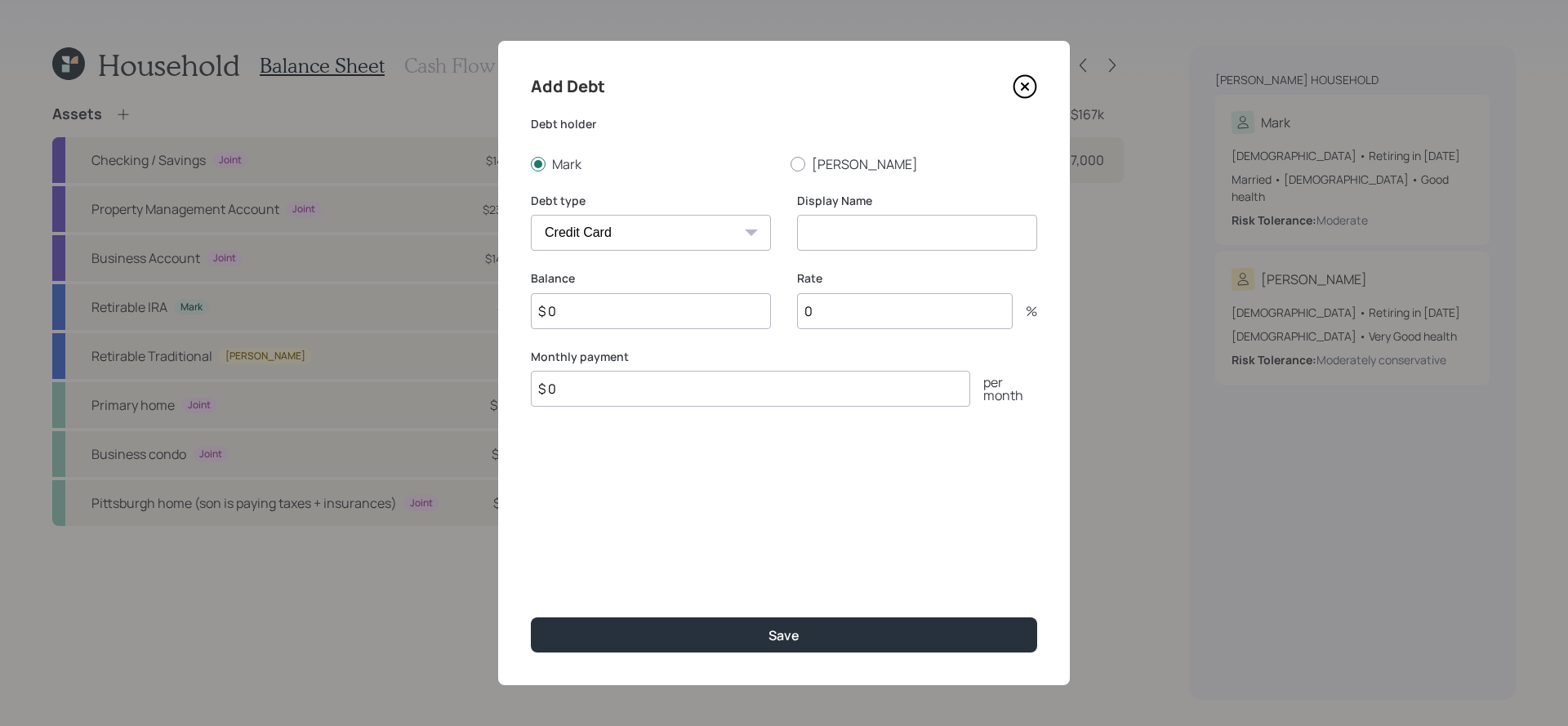
select select "other"
click at [530, 215] on select "Car Credit Card Medical Student Other" at bounding box center [650, 232] width 240 height 36
click at [826, 248] on input at bounding box center [917, 232] width 240 height 36
type input "B"
type input "Loan for business equipment"
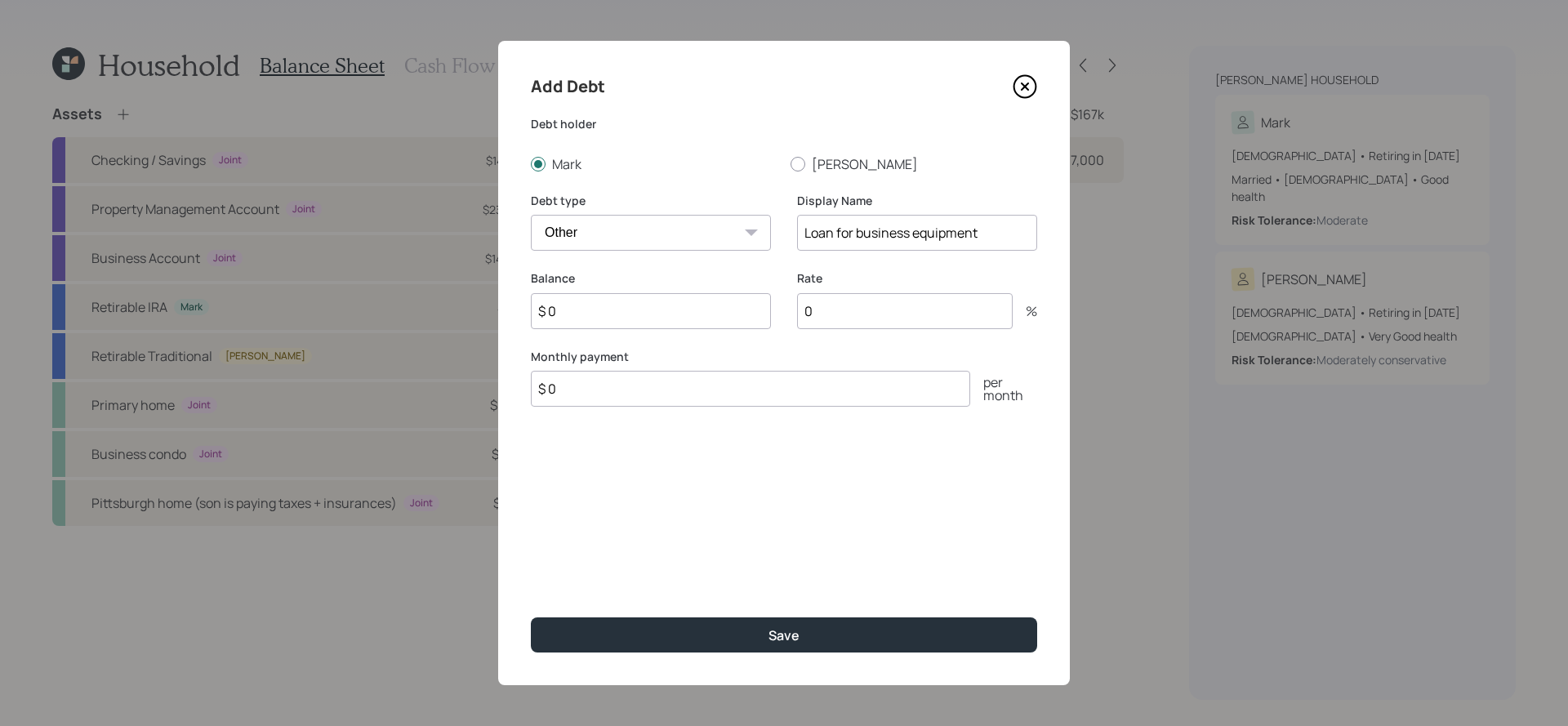
click at [768, 383] on input "$ 0" at bounding box center [750, 389] width 440 height 36
type input "$ 70,000"
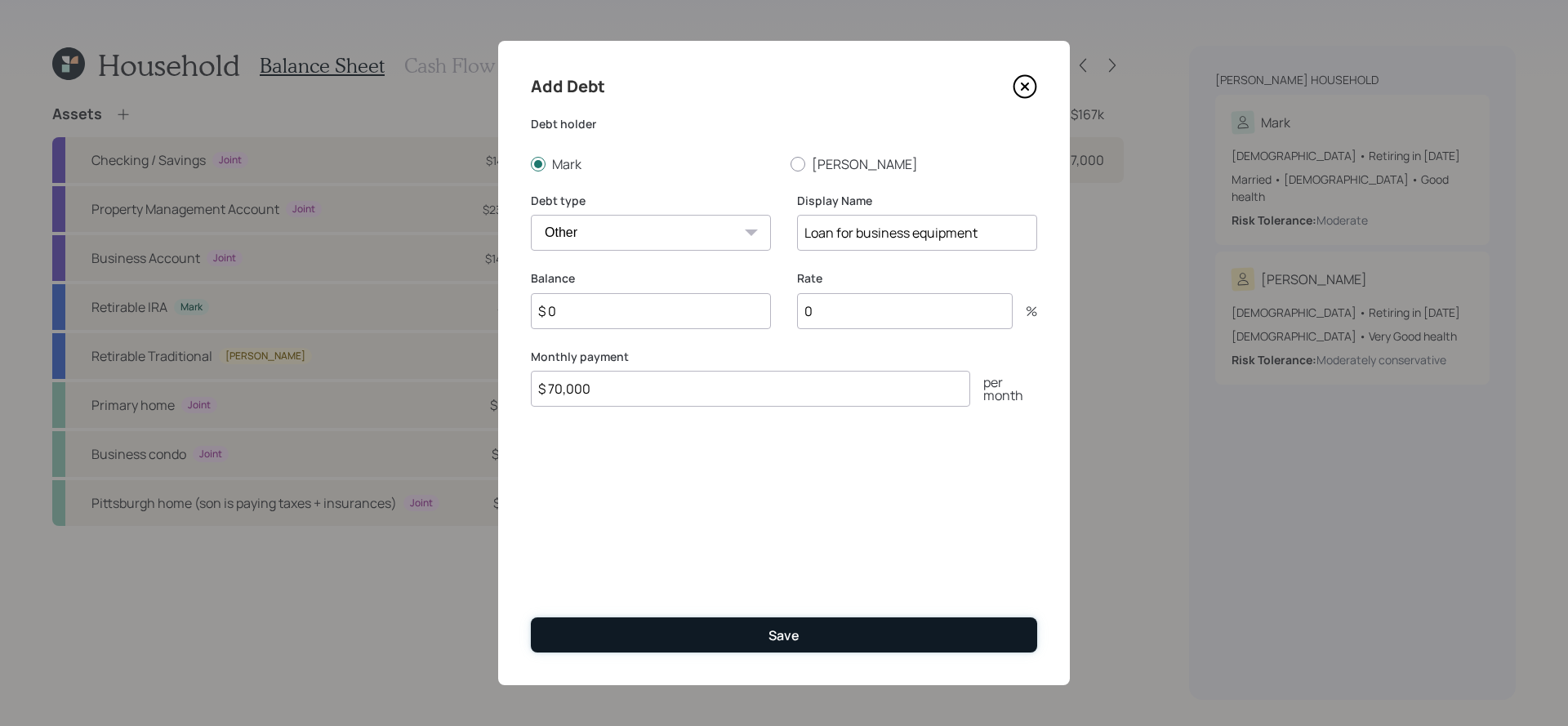
click at [684, 623] on button "Save" at bounding box center [784, 635] width 506 height 35
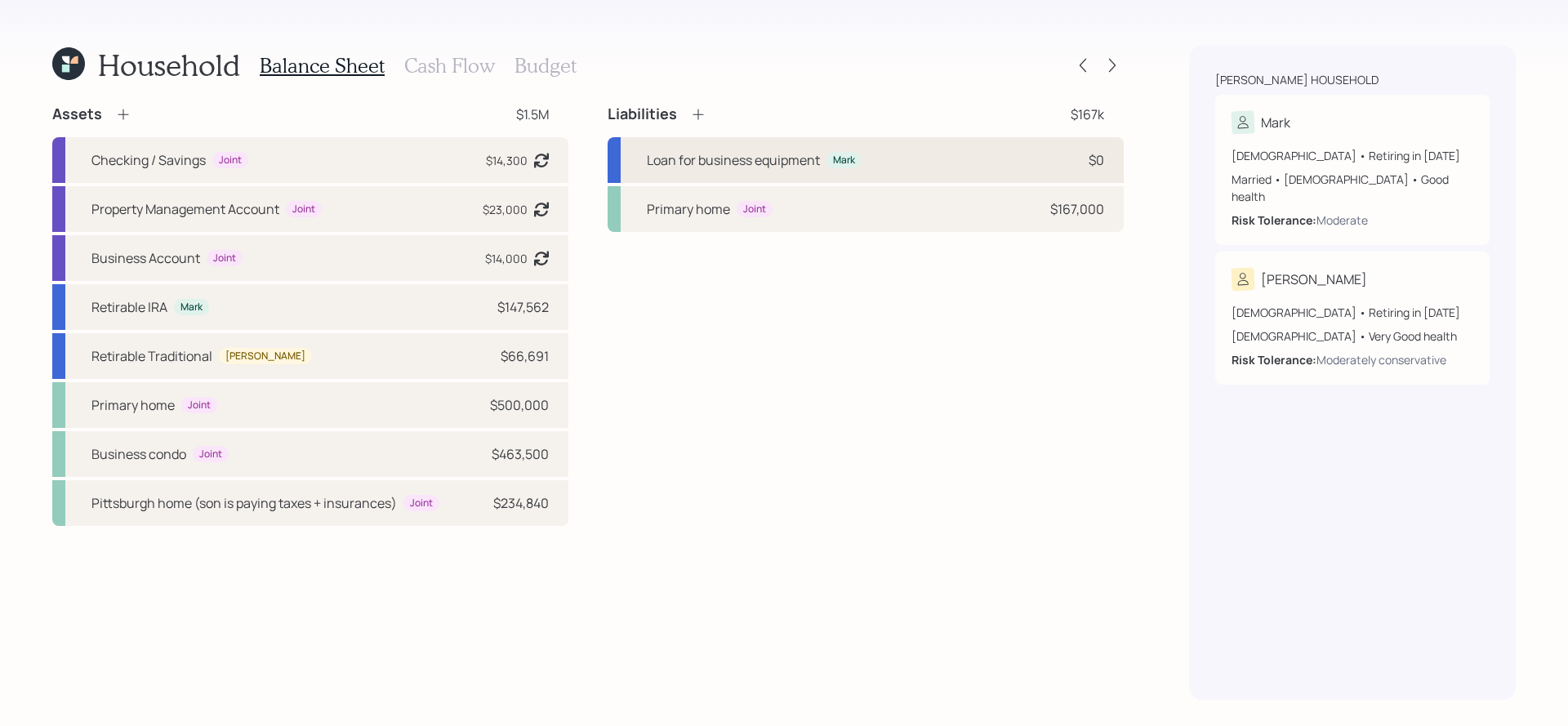
click at [834, 176] on div "Loan for business equipment Mark $0" at bounding box center [866, 160] width 516 height 45
select select "other"
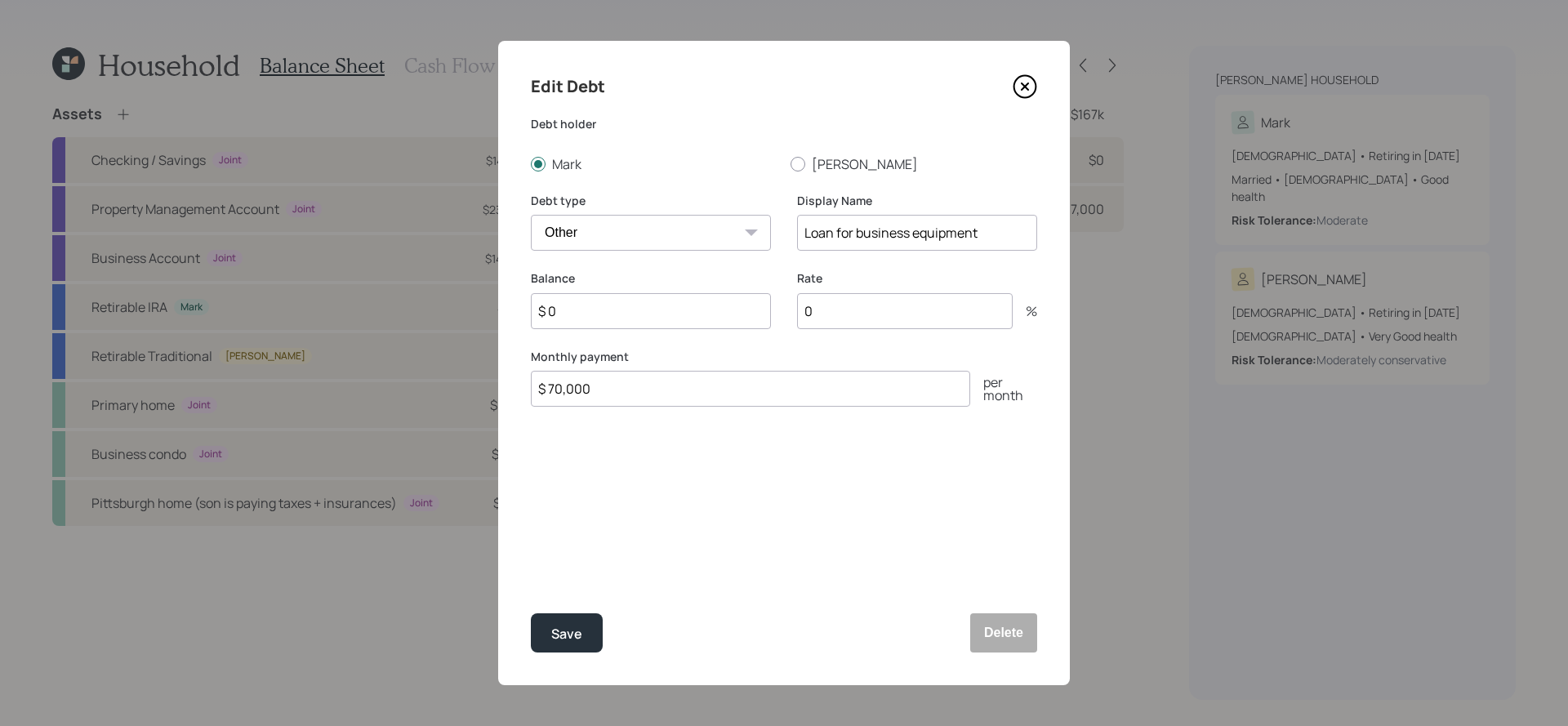
click at [610, 397] on input "$ 70,000" at bounding box center [750, 389] width 440 height 36
drag, startPoint x: 610, startPoint y: 397, endPoint x: 428, endPoint y: 378, distance: 183.0
click at [428, 378] on div "Edit Debt Debt [PERSON_NAME] [PERSON_NAME] Debt type Car Credit Card Medical St…" at bounding box center [784, 363] width 1568 height 726
type input "$ 0"
click at [606, 309] on input "$ 0" at bounding box center [650, 310] width 240 height 36
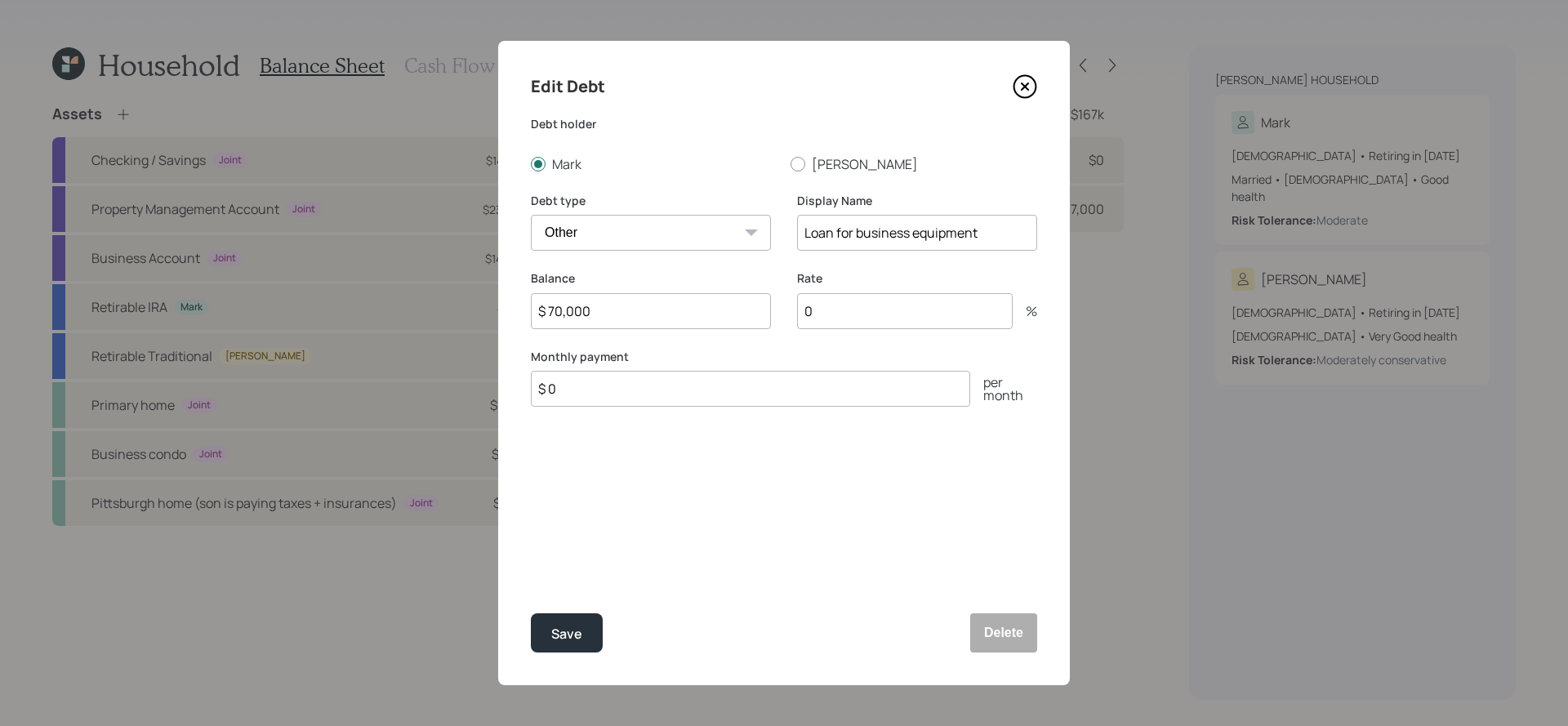
type input "$ 70,000"
click at [530, 614] on button "Save" at bounding box center [566, 633] width 71 height 40
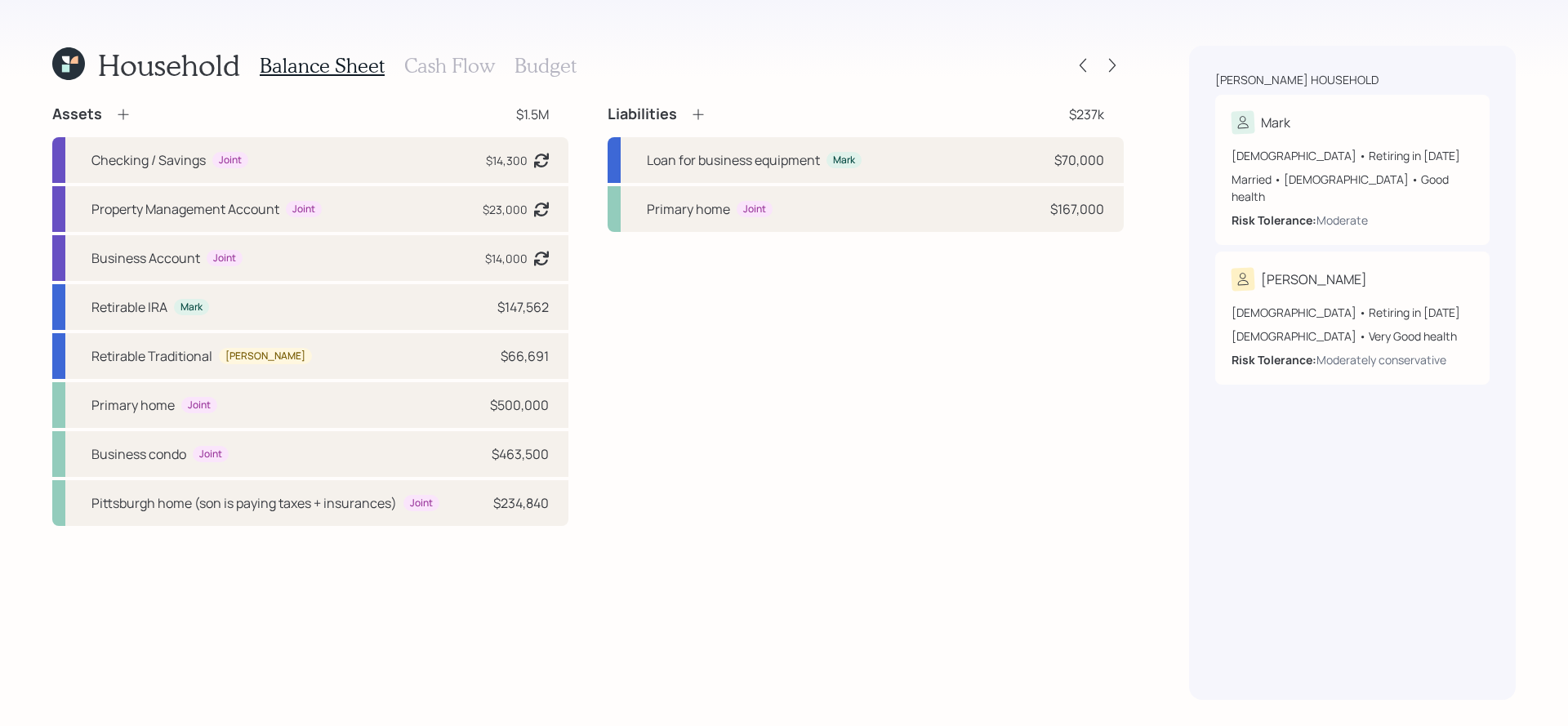
click at [1131, 61] on div "Household Balance Sheet Cash Flow Budget Assets $1.5M Checking / Savings Joint …" at bounding box center [784, 363] width 1568 height 726
click at [1116, 61] on icon at bounding box center [1112, 65] width 16 height 16
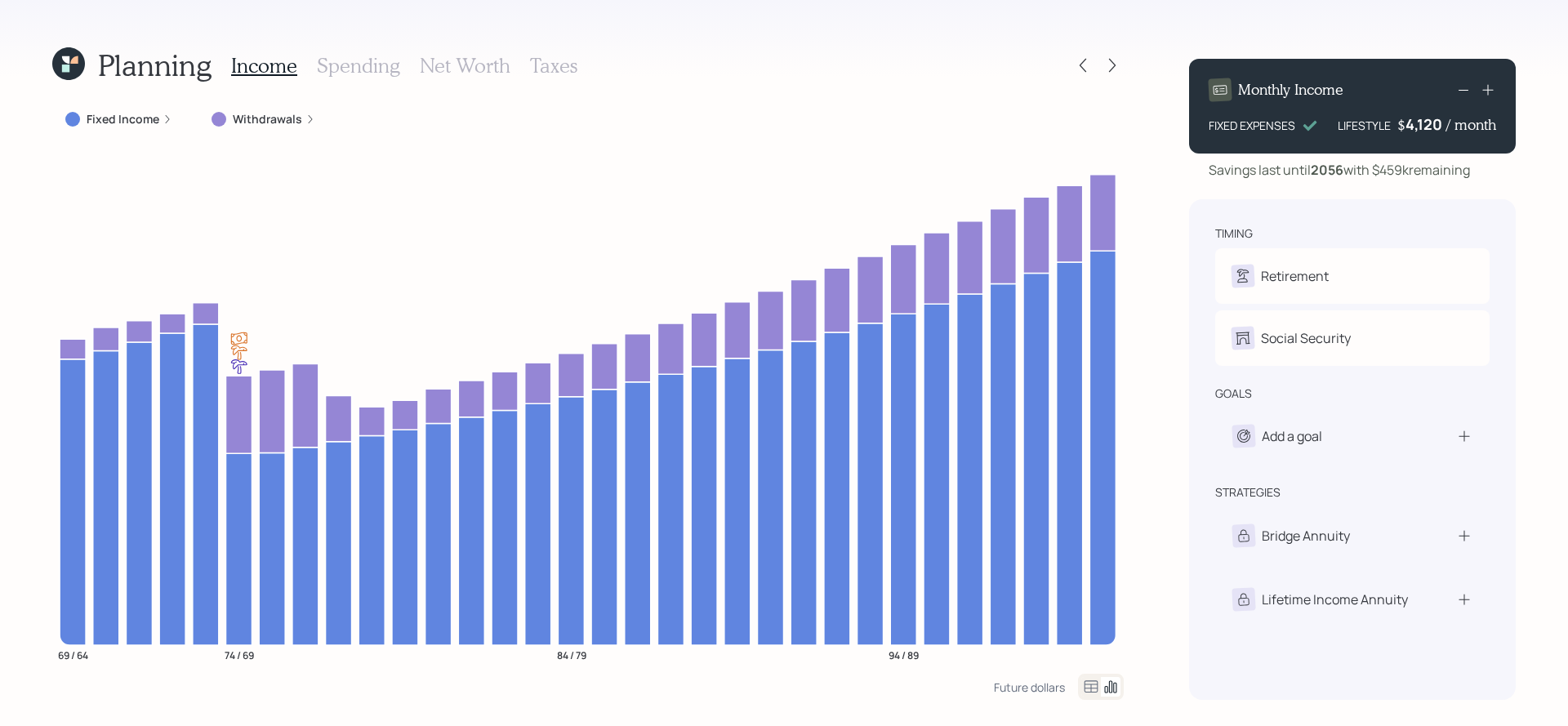
click at [101, 83] on div "Planning Income Spending Net Worth Taxes" at bounding box center [314, 65] width 525 height 40
click at [79, 75] on icon at bounding box center [69, 64] width 33 height 33
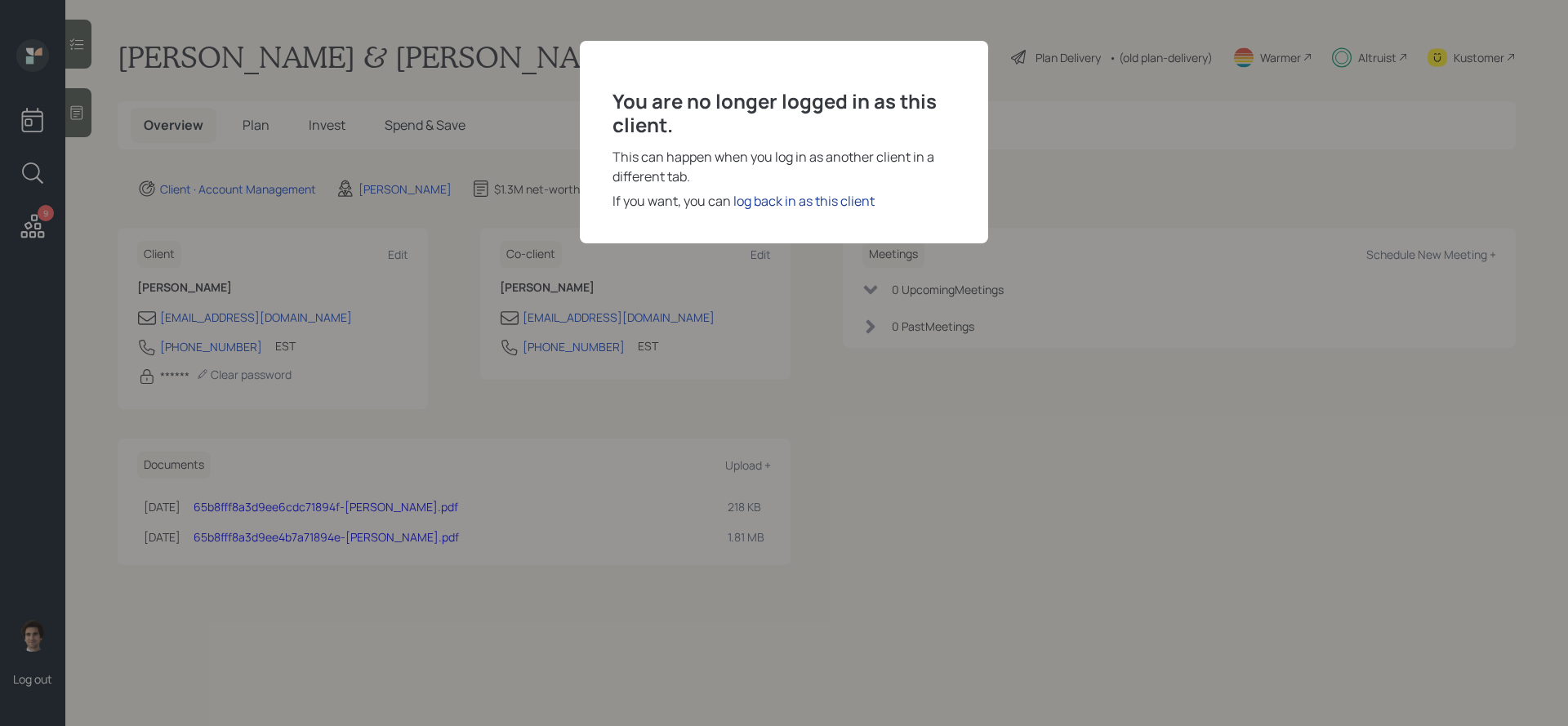
click at [780, 198] on div "log back in as this client" at bounding box center [804, 201] width 141 height 19
